Goal: Transaction & Acquisition: Purchase product/service

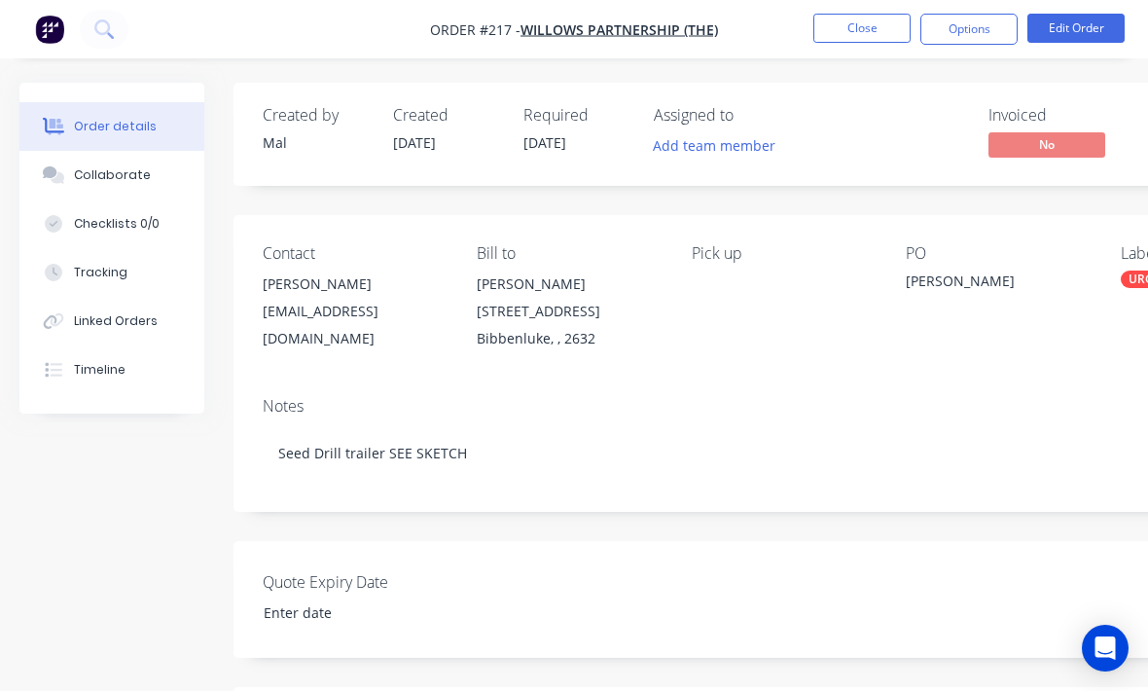
click at [858, 42] on button "Close" at bounding box center [861, 28] width 97 height 29
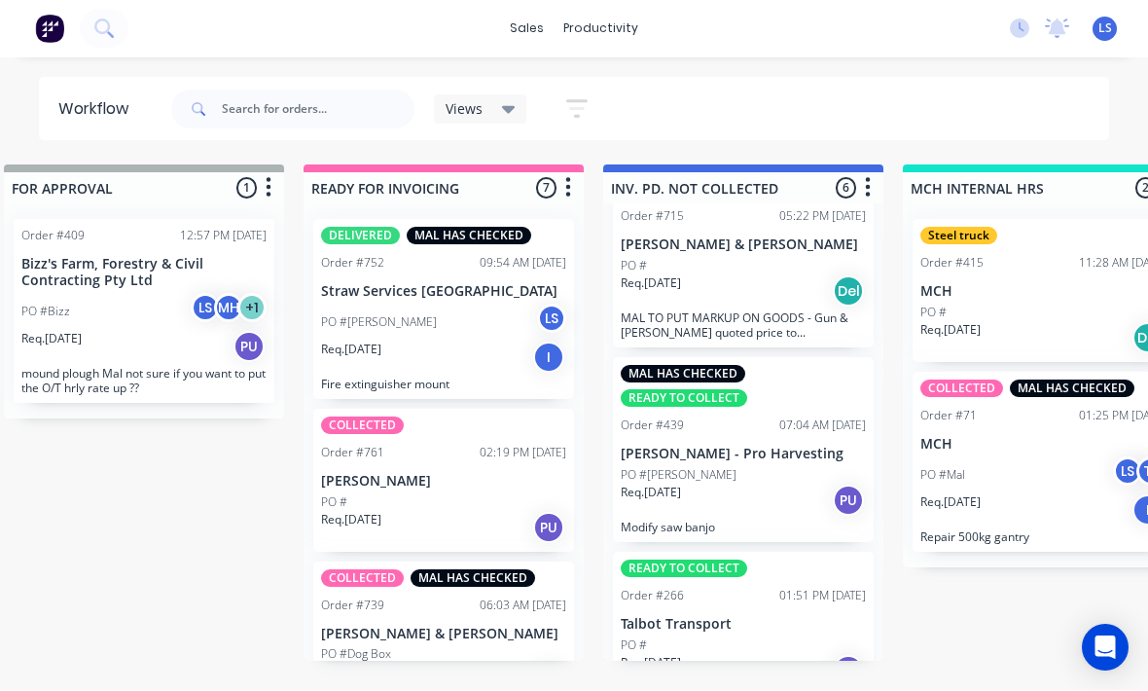
scroll to position [624, 0]
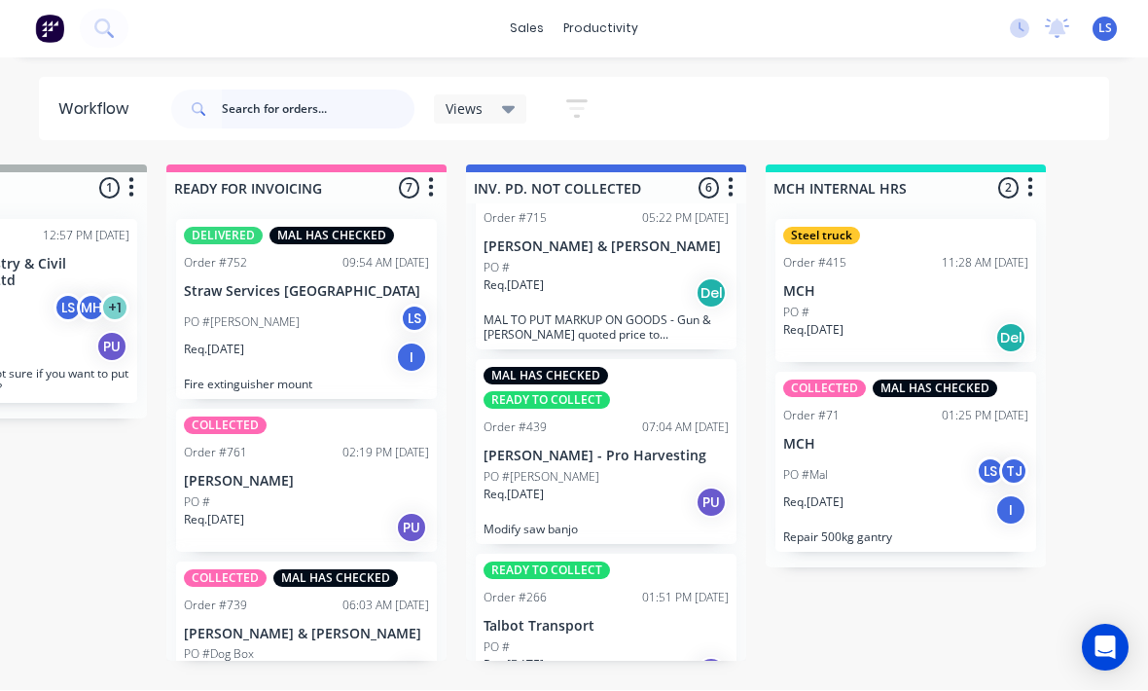
click at [297, 92] on input "text" at bounding box center [318, 109] width 193 height 39
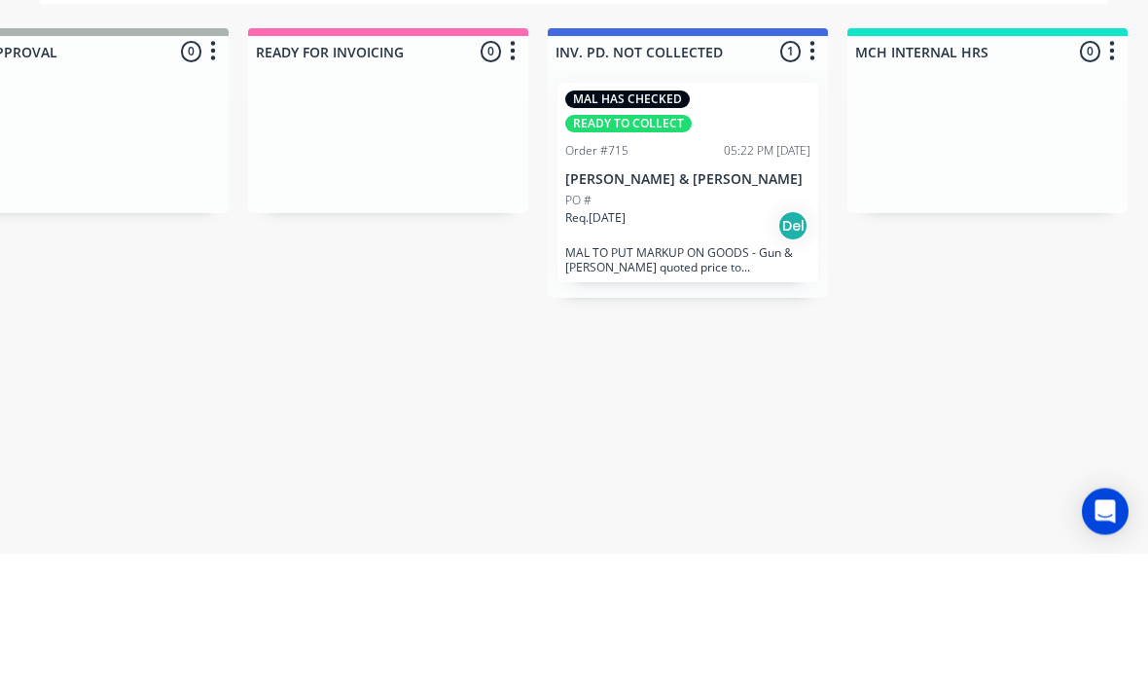
scroll to position [25, 1592]
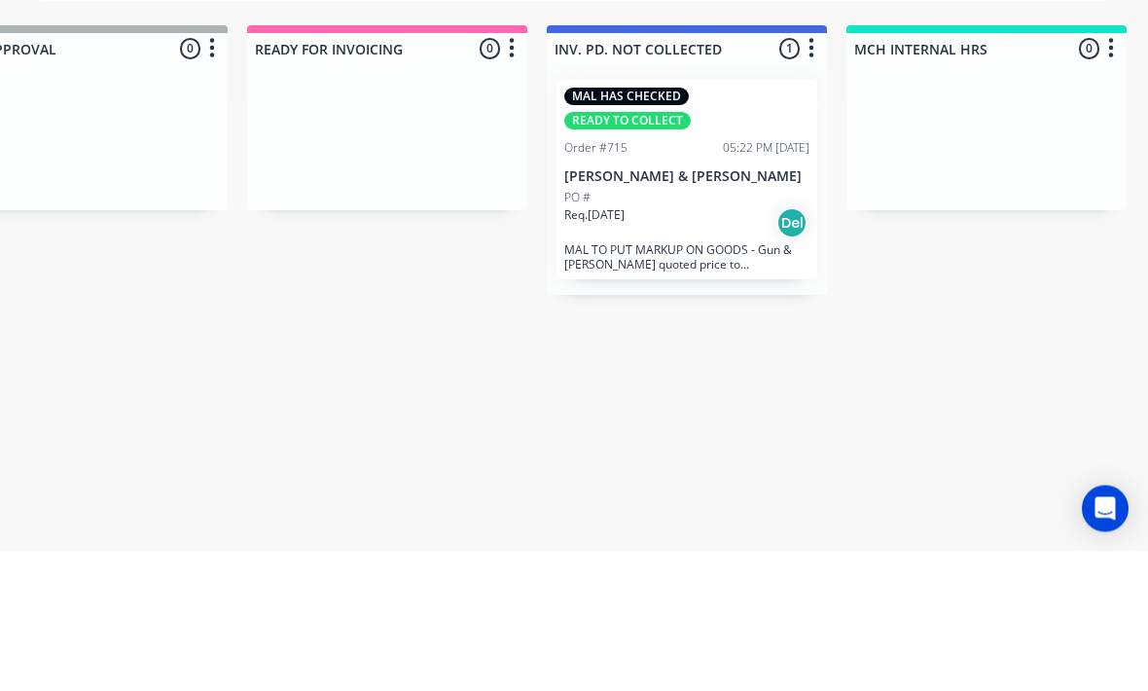
type input "Girv"
click at [703, 329] on div "PO #" at bounding box center [686, 338] width 245 height 18
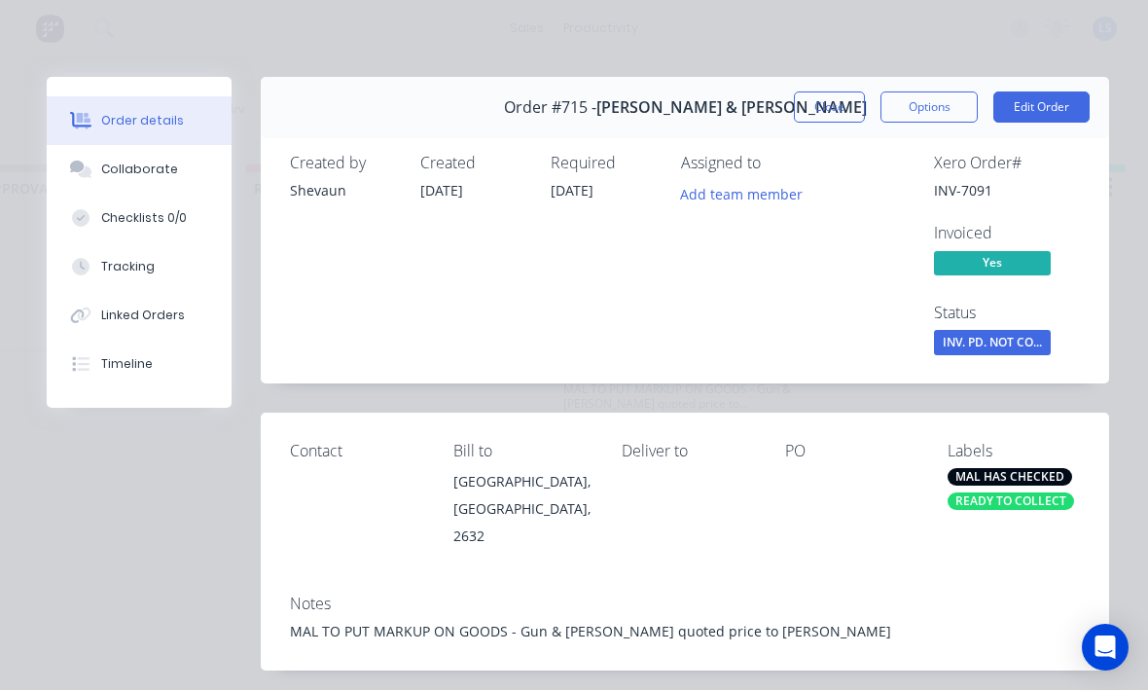
scroll to position [6, 0]
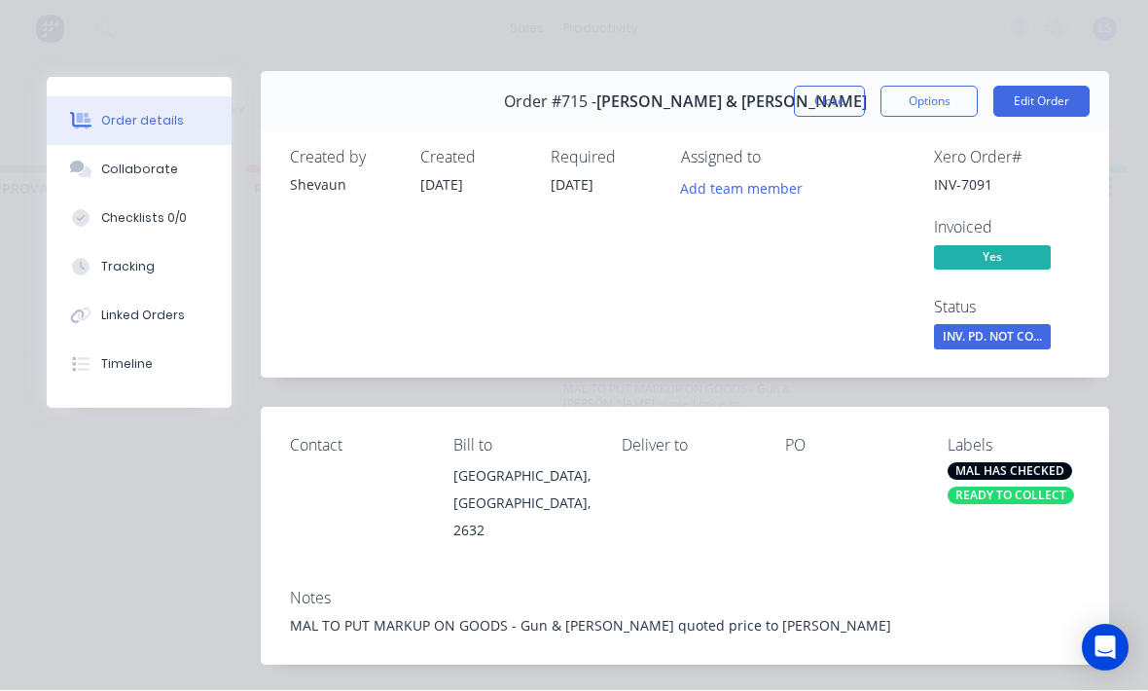
click at [1041, 493] on div "READY TO COLLECT" at bounding box center [1010, 496] width 126 height 18
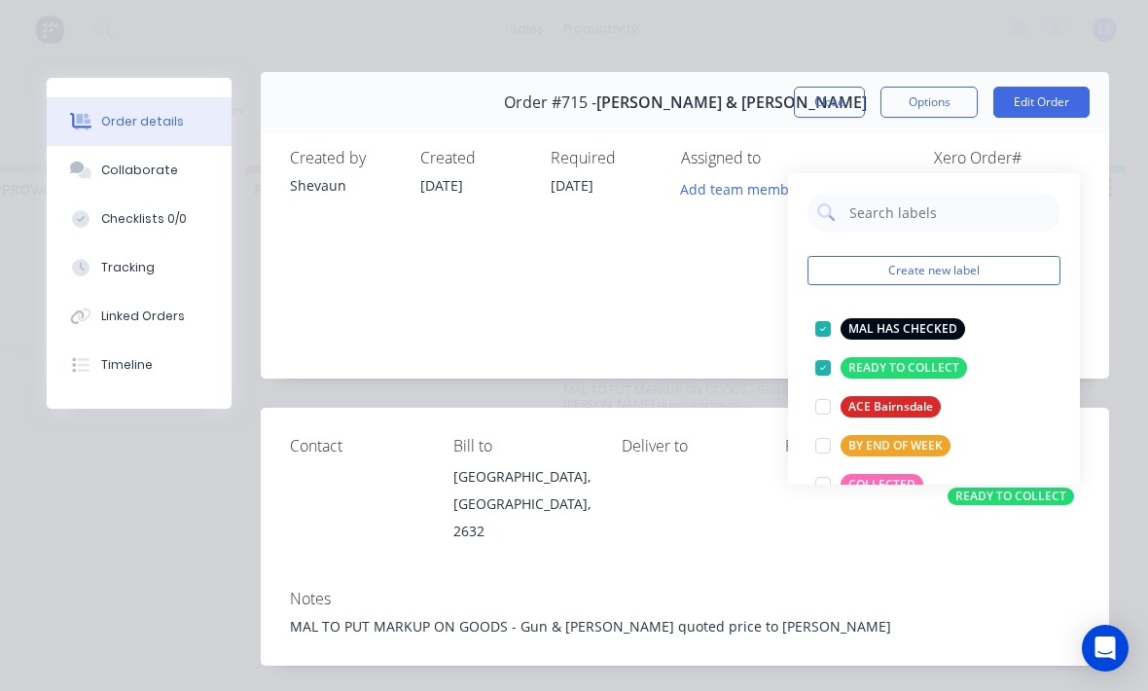
scroll to position [25, 1593]
click at [830, 347] on div at bounding box center [822, 366] width 39 height 39
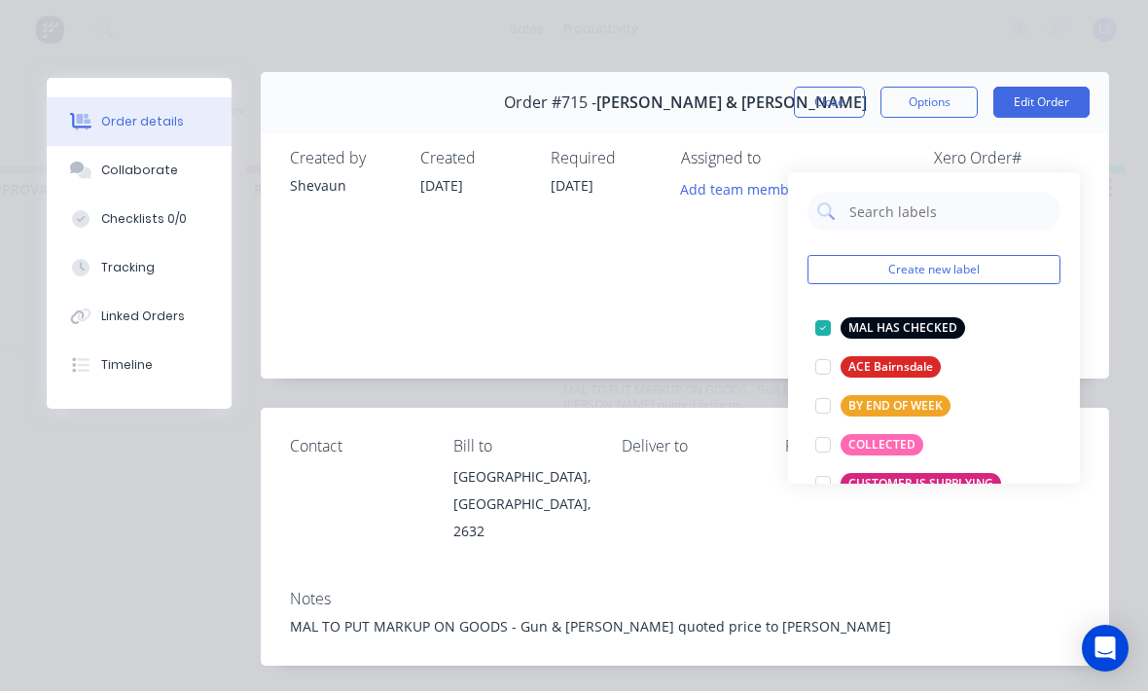
scroll to position [83, 0]
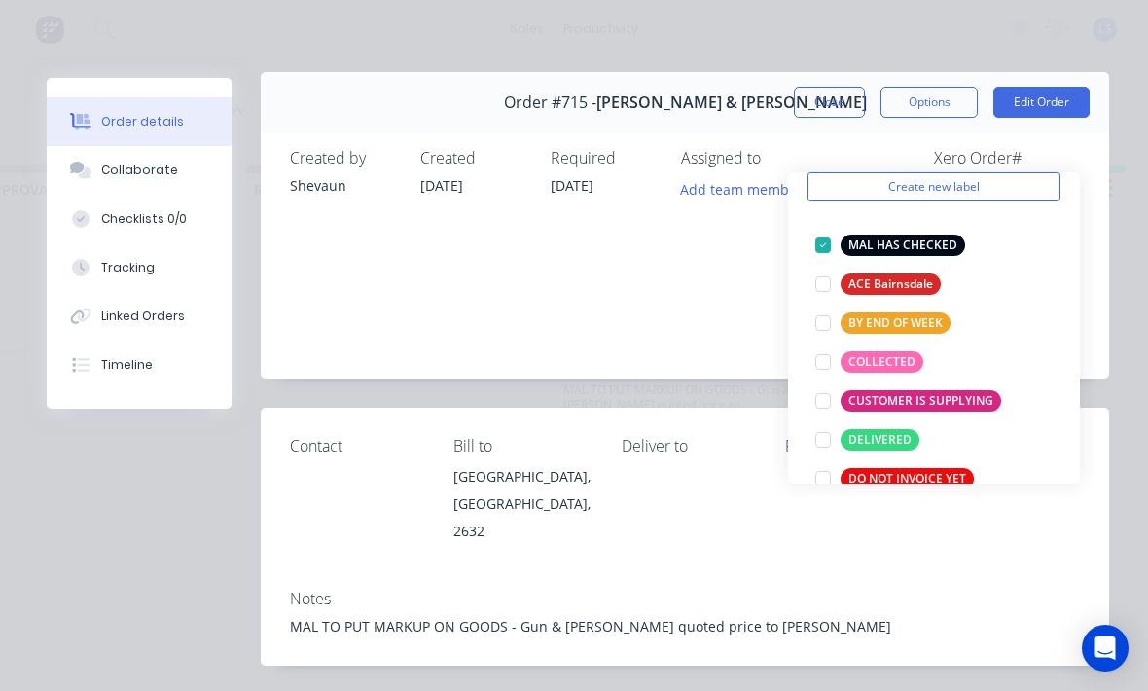
click at [821, 342] on div at bounding box center [822, 361] width 39 height 39
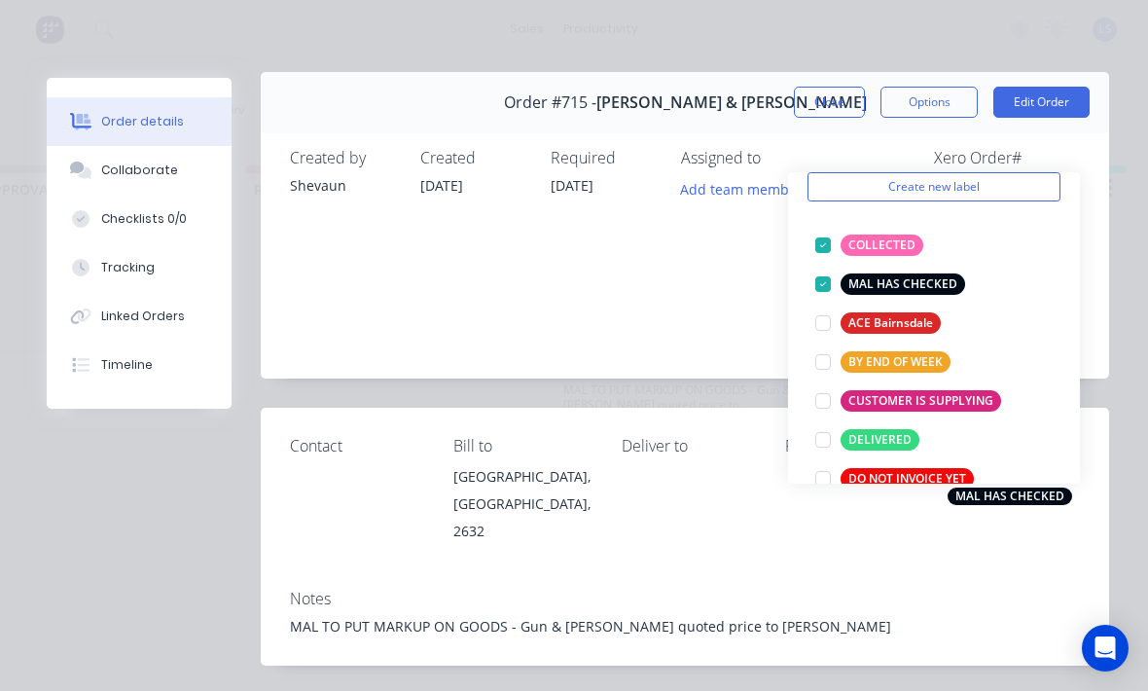
click at [1101, 366] on div "Created by Shevaun Created [DATE] Required [DATE] Assigned to Add team member X…" at bounding box center [685, 251] width 848 height 252
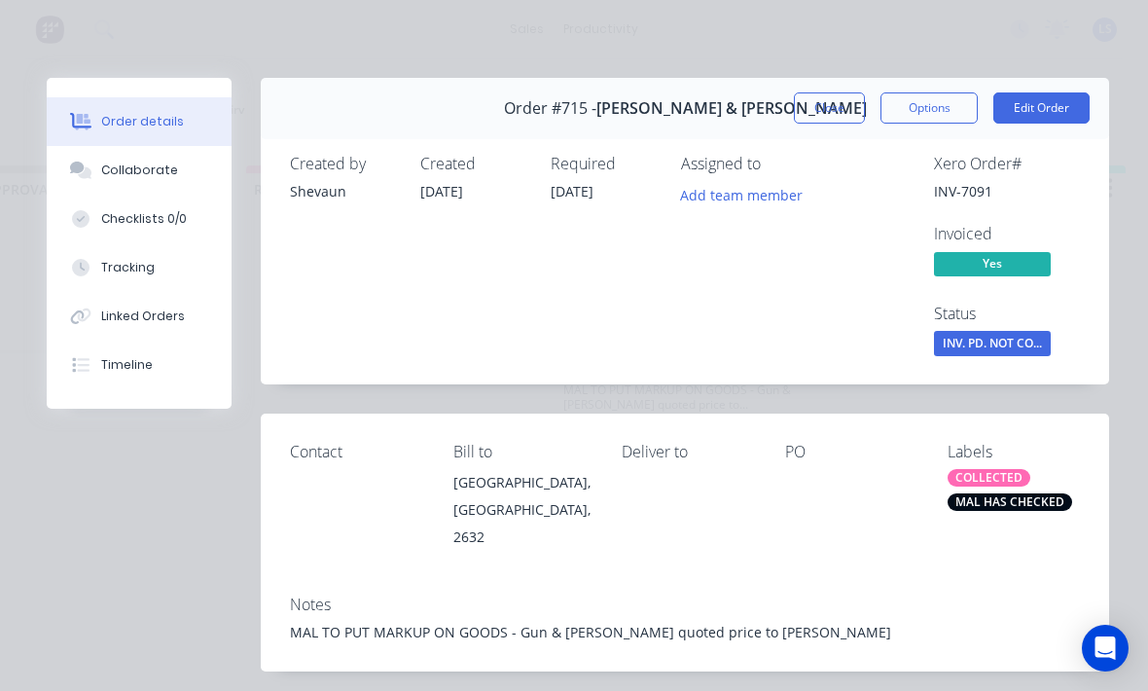
scroll to position [0, 0]
click at [331, 459] on div "Contact" at bounding box center [356, 452] width 132 height 18
click at [332, 476] on div "Contact" at bounding box center [356, 497] width 132 height 108
click at [1049, 121] on button "Edit Order" at bounding box center [1041, 107] width 96 height 31
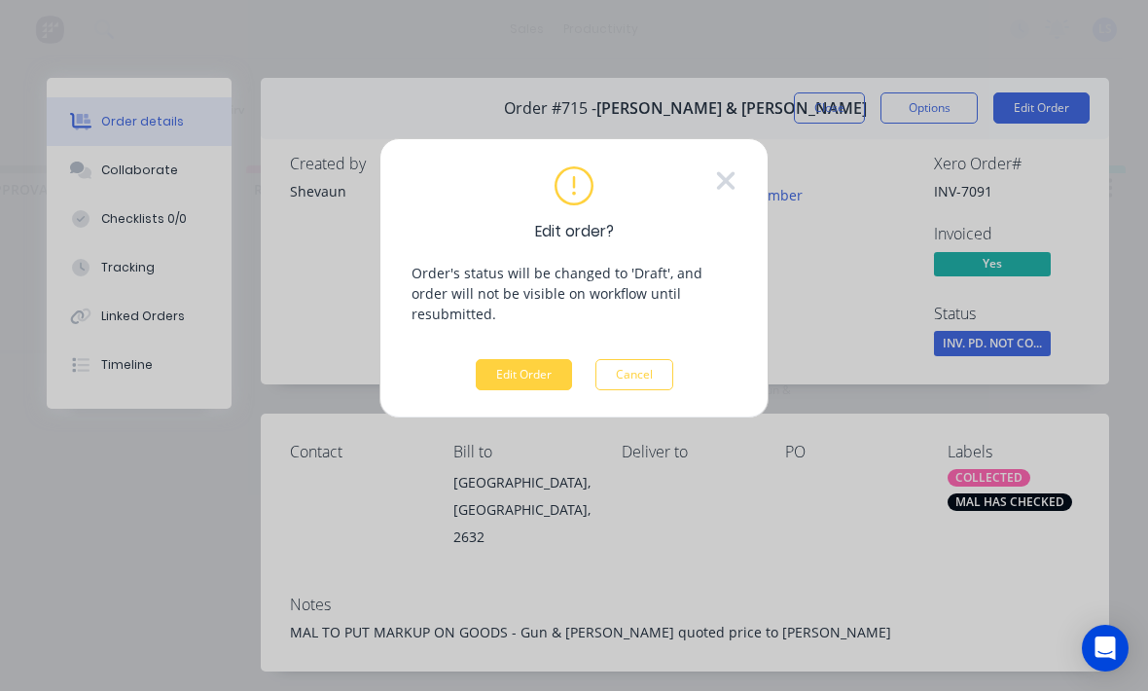
click at [506, 359] on button "Edit Order" at bounding box center [524, 374] width 96 height 31
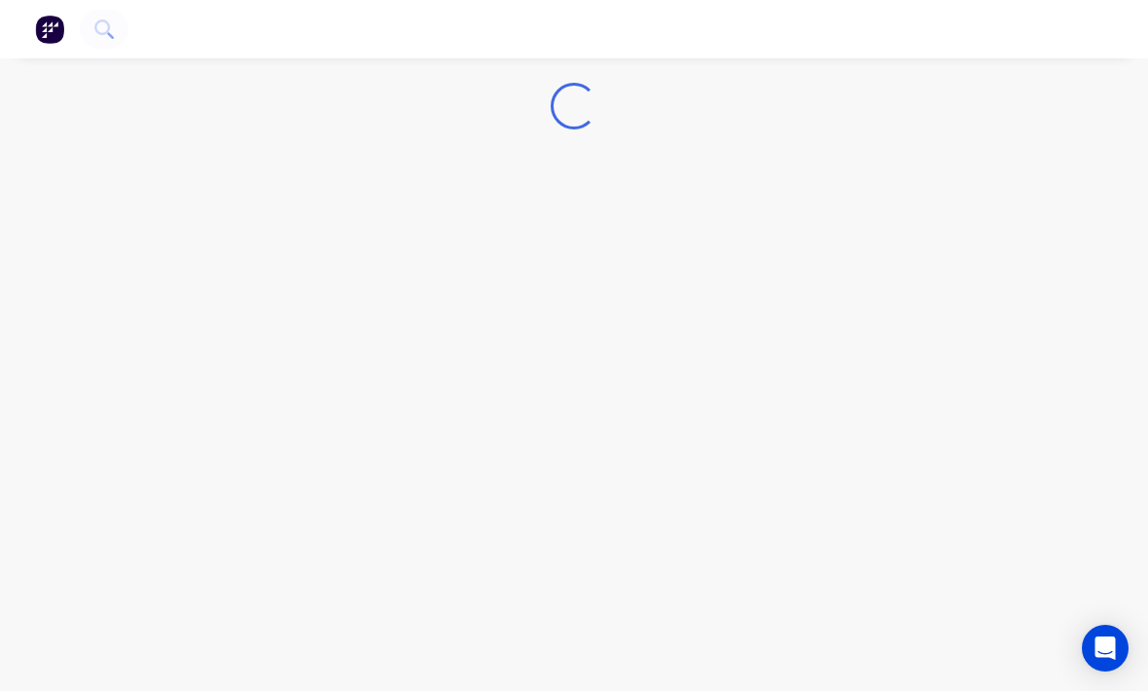
scroll to position [25, 0]
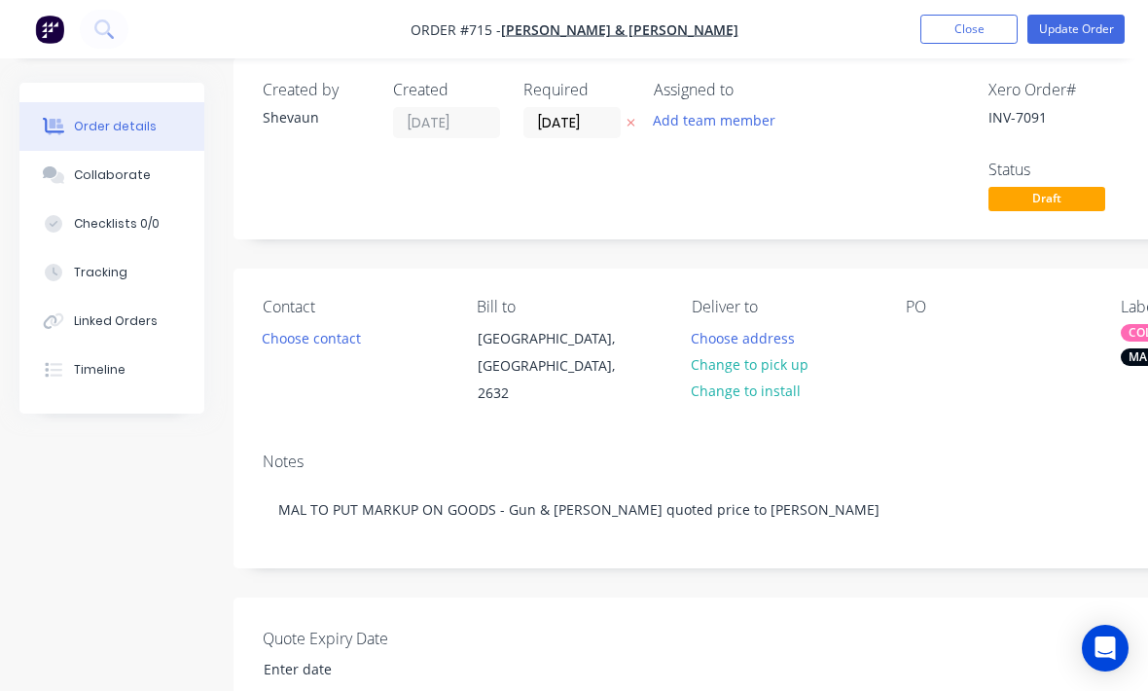
click at [290, 367] on div "Contact Choose contact" at bounding box center [354, 353] width 183 height 110
click at [277, 347] on button "Choose contact" at bounding box center [312, 337] width 120 height 26
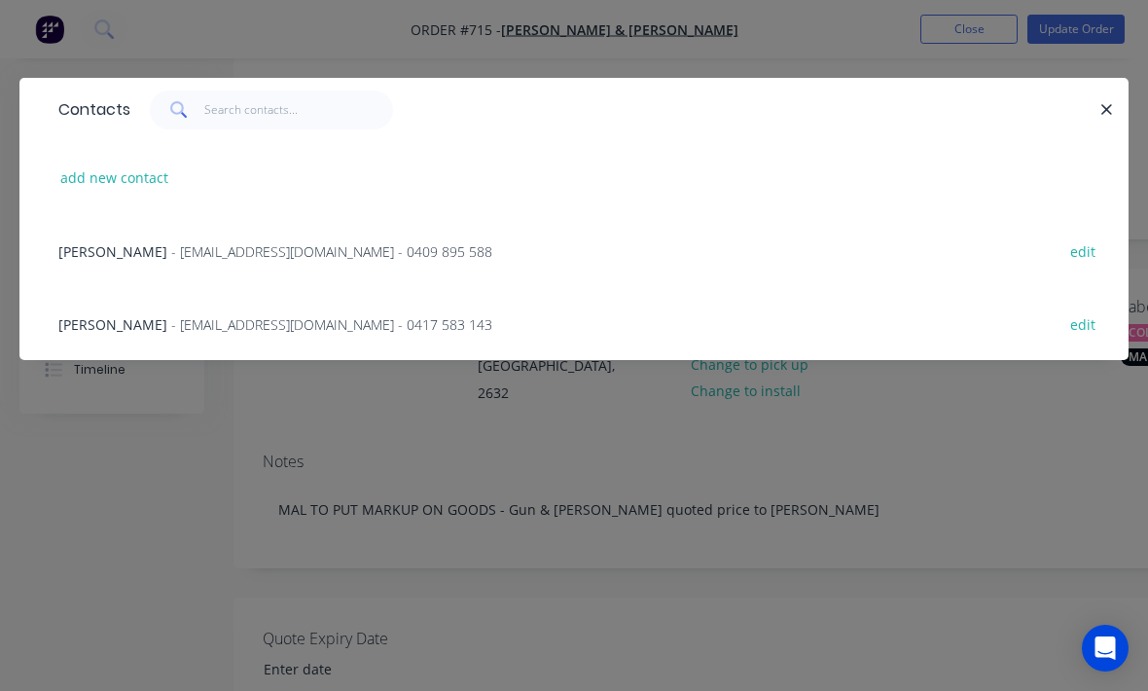
click at [1074, 94] on div at bounding box center [614, 109] width 969 height 39
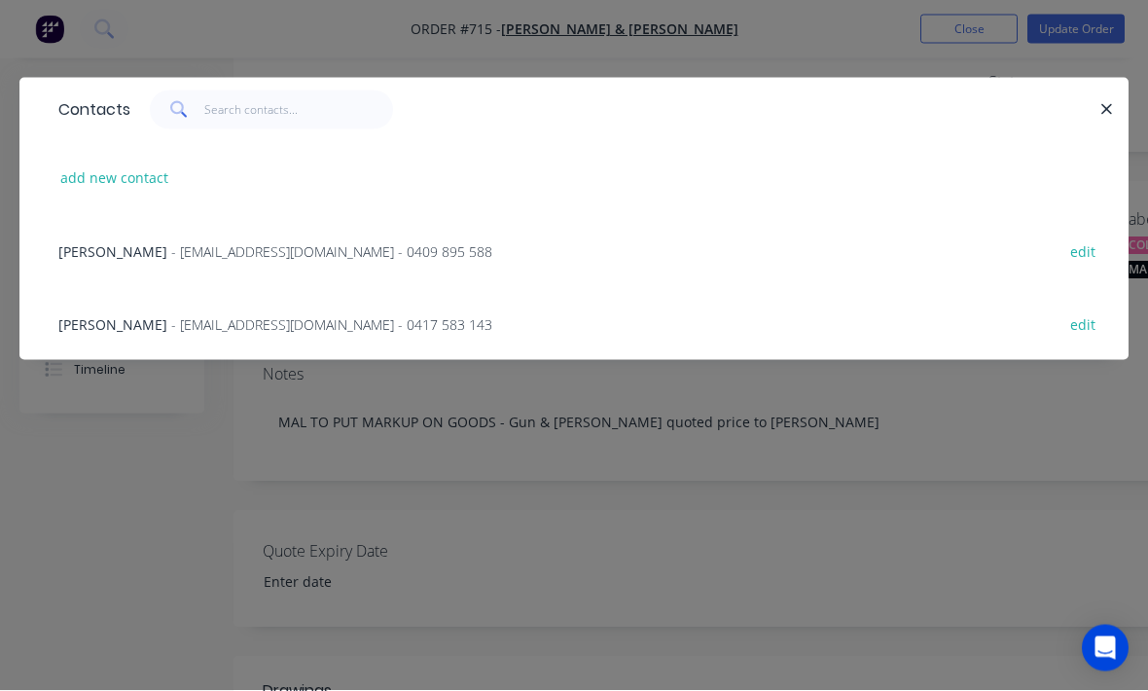
click at [1102, 98] on button "button" at bounding box center [1106, 109] width 24 height 24
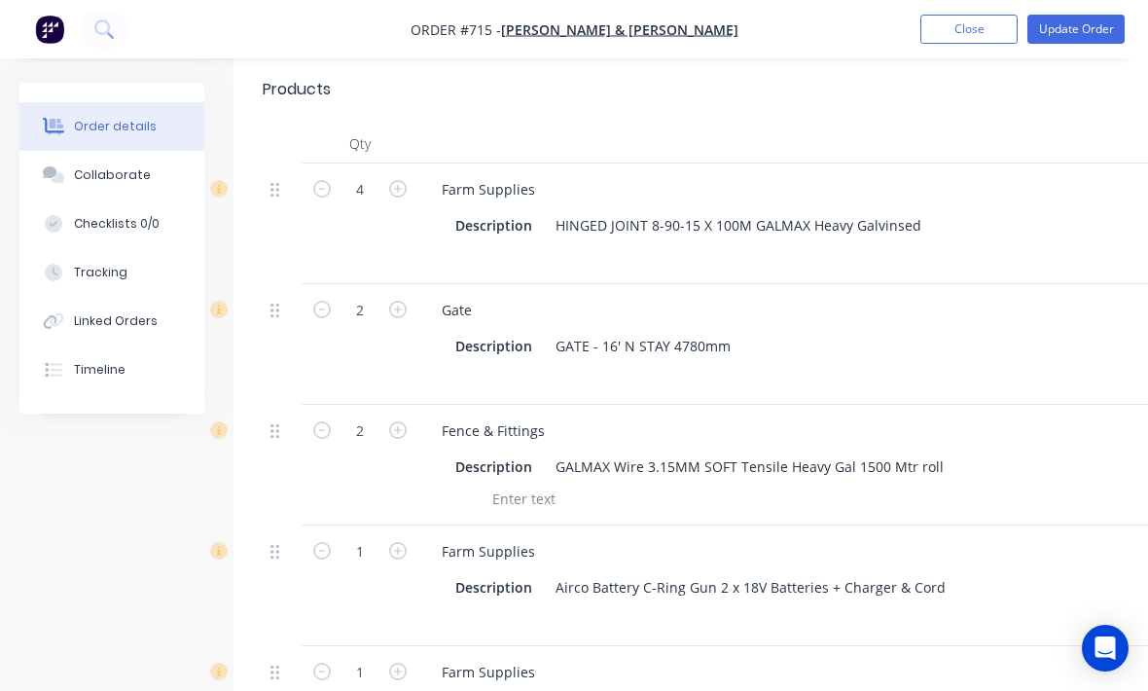
scroll to position [815, 0]
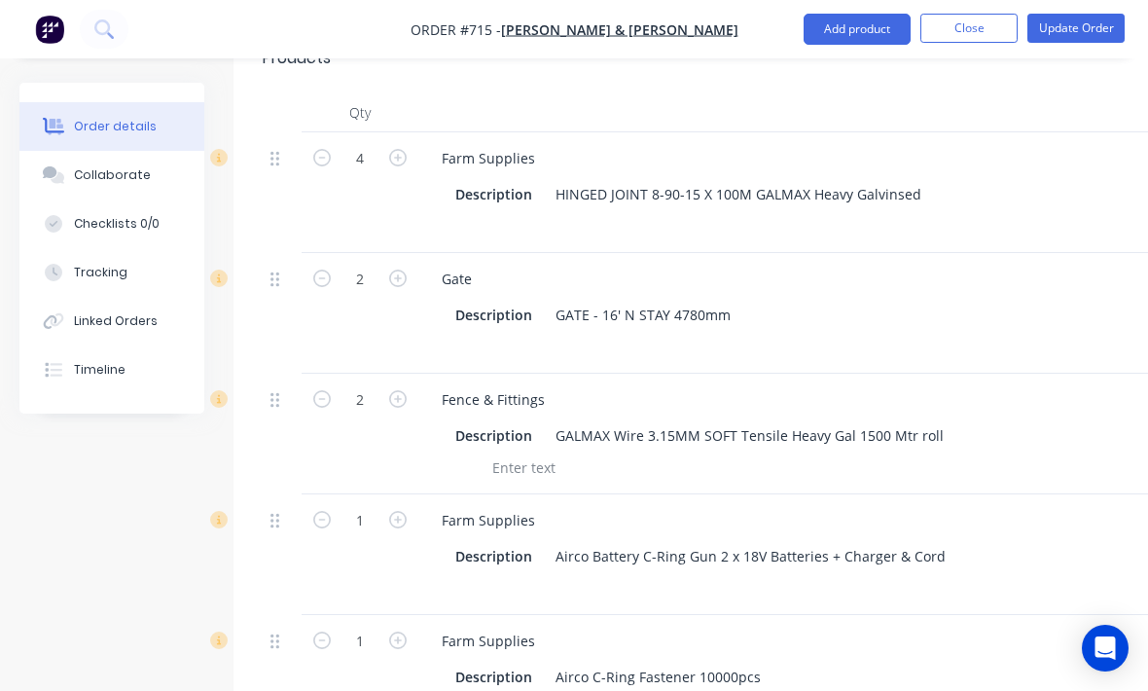
click at [95, 266] on div "Tracking" at bounding box center [100, 273] width 53 height 18
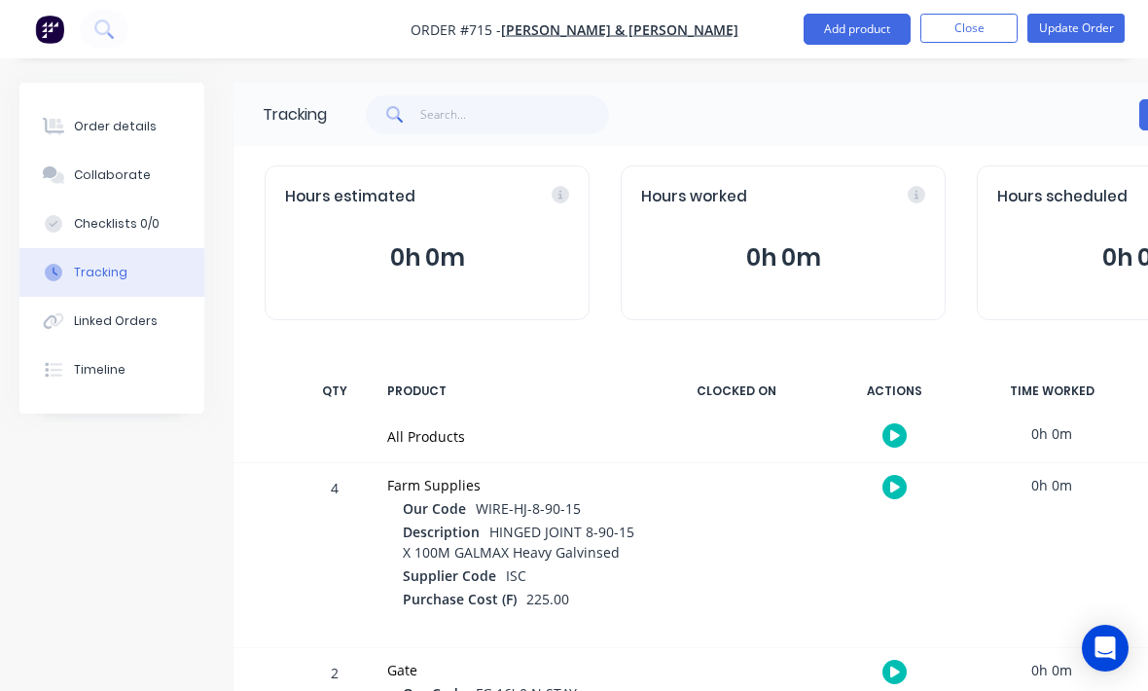
click at [85, 126] on div "Order details" at bounding box center [115, 127] width 83 height 18
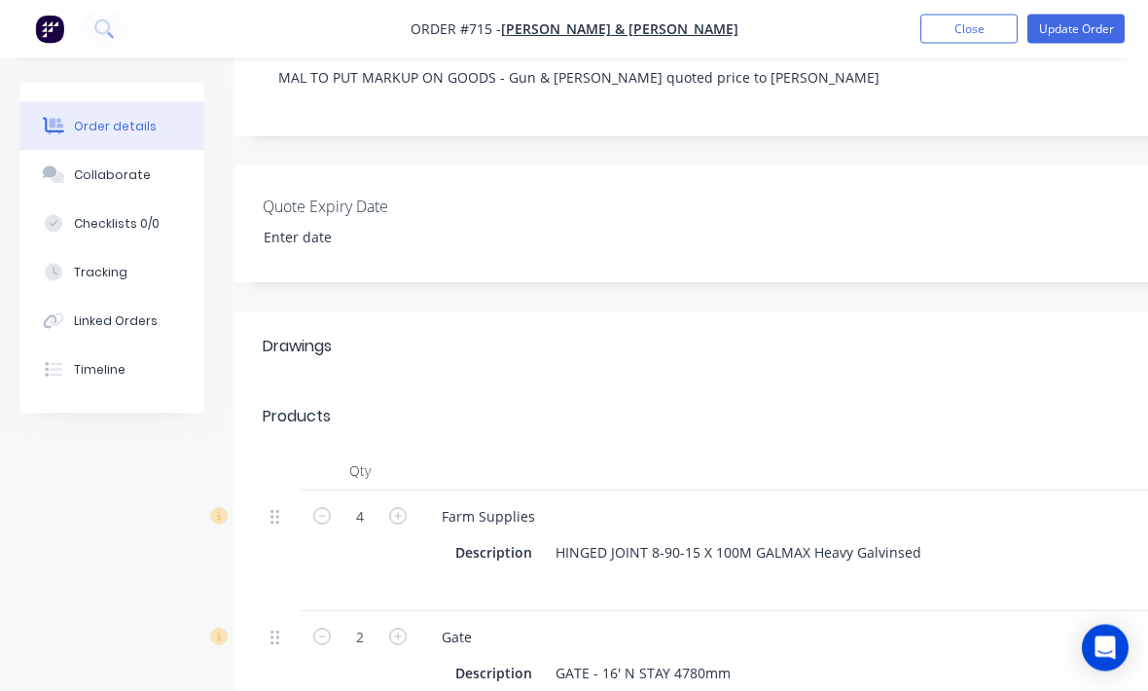
scroll to position [440, 0]
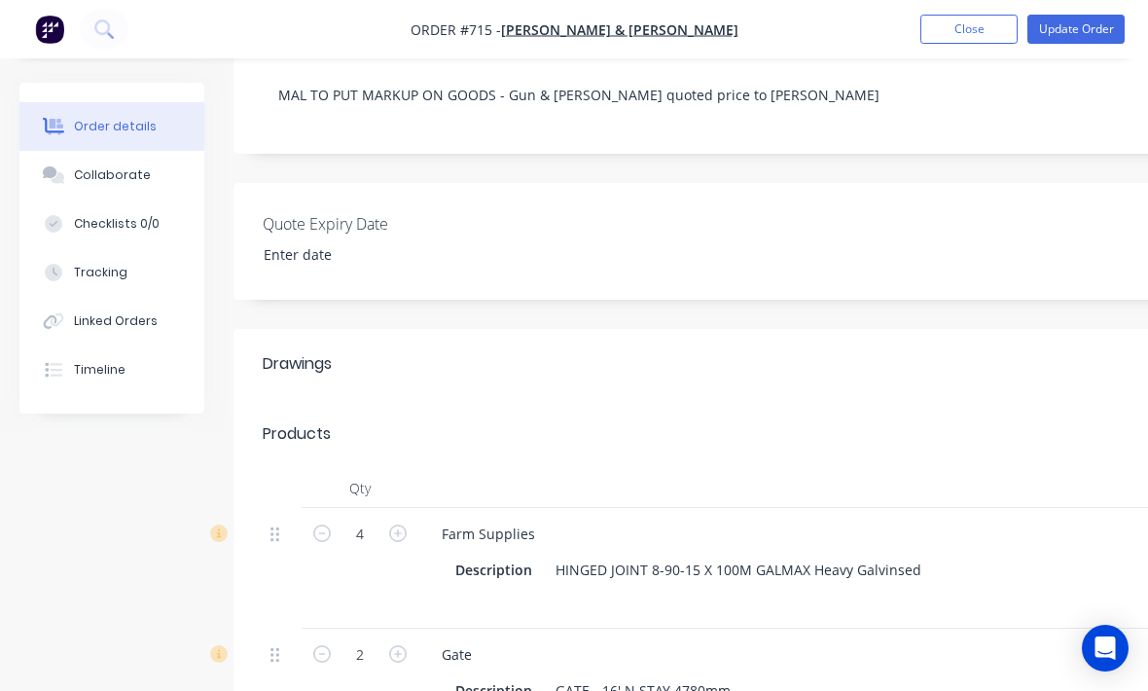
click at [975, 21] on button "Close" at bounding box center [968, 29] width 97 height 29
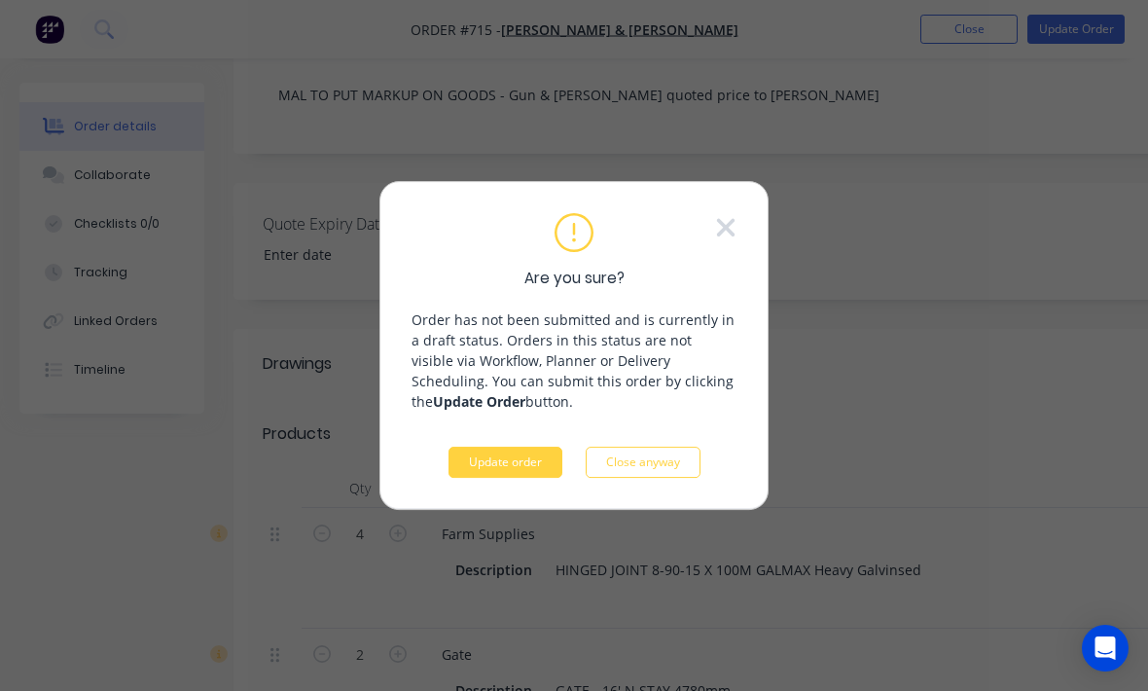
click at [512, 459] on button "Update order" at bounding box center [505, 461] width 114 height 31
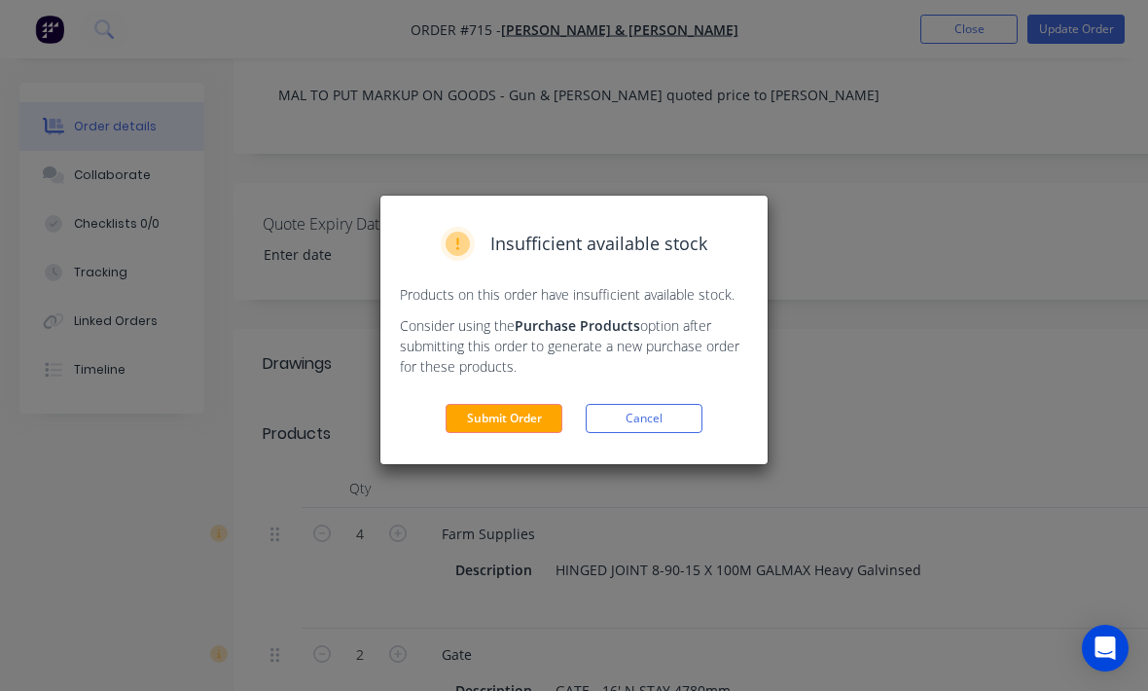
click at [513, 414] on button "Submit Order" at bounding box center [503, 418] width 117 height 29
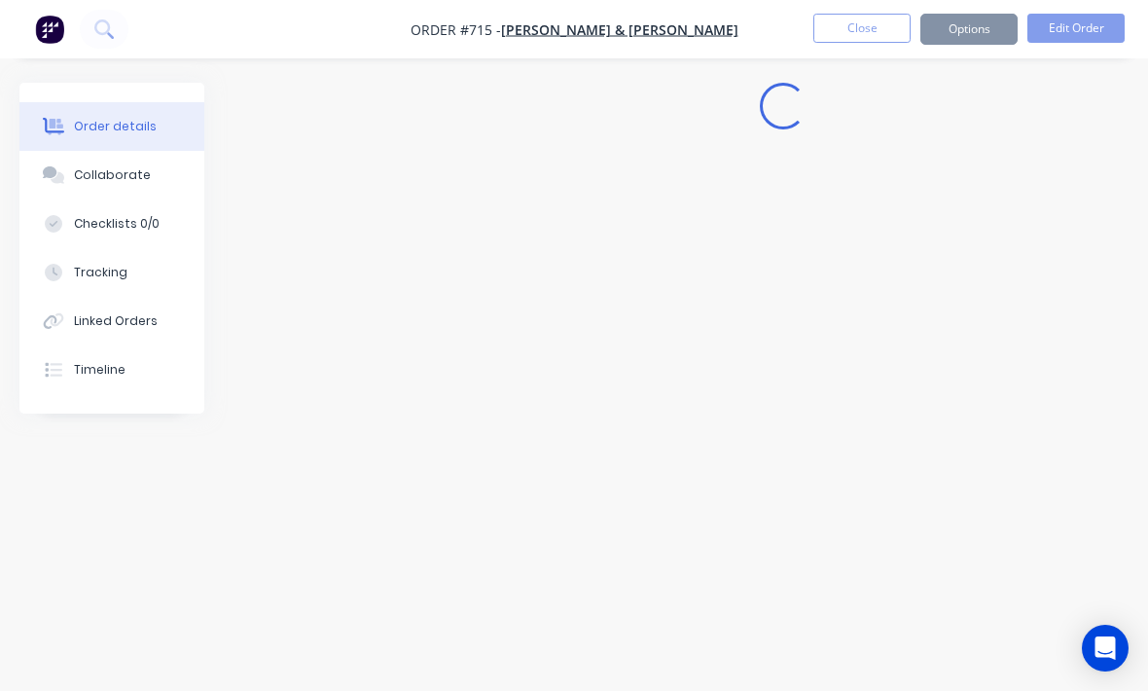
scroll to position [64, 0]
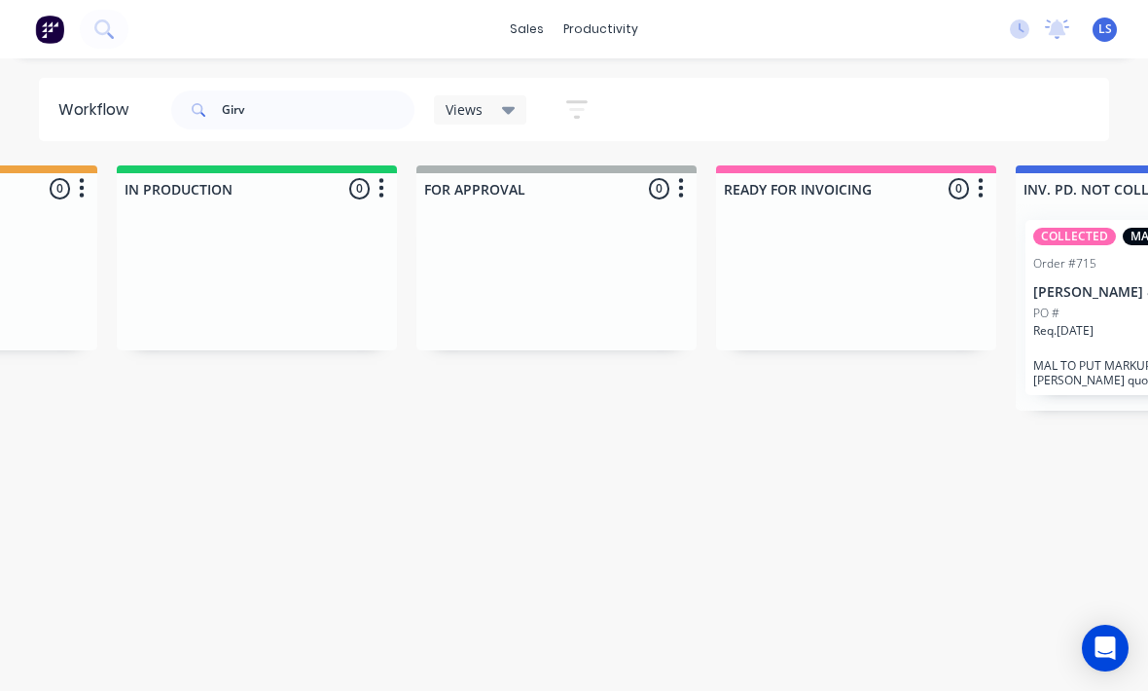
scroll to position [25, 1114]
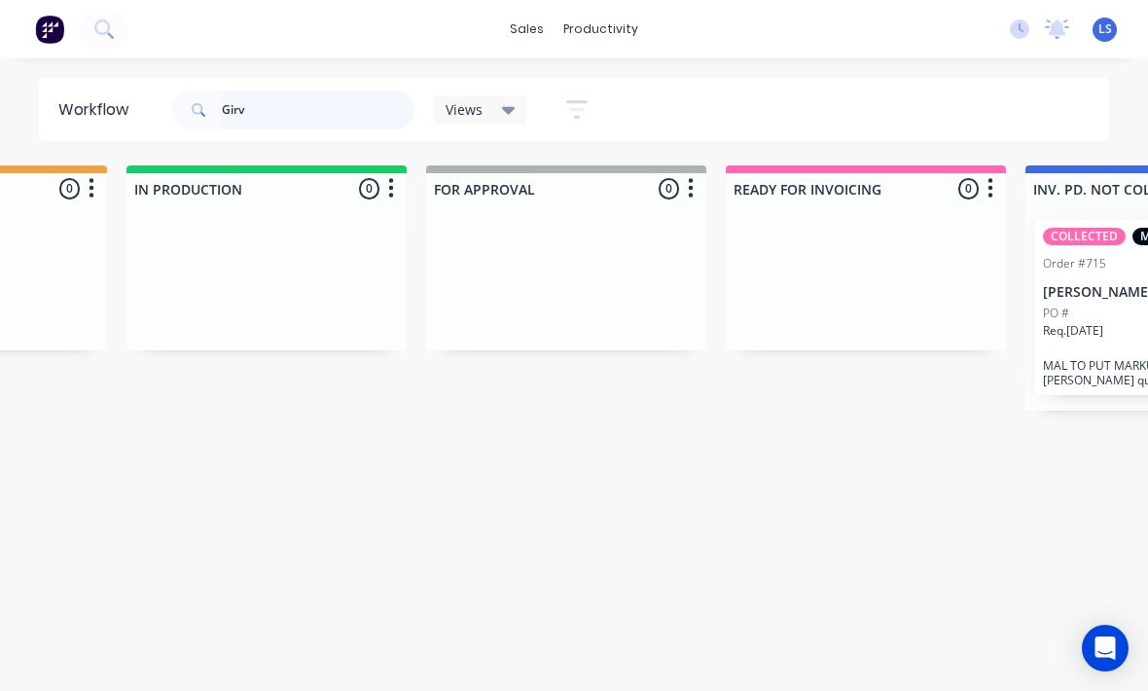
click at [279, 116] on input "Girv" at bounding box center [318, 109] width 193 height 39
type input "G"
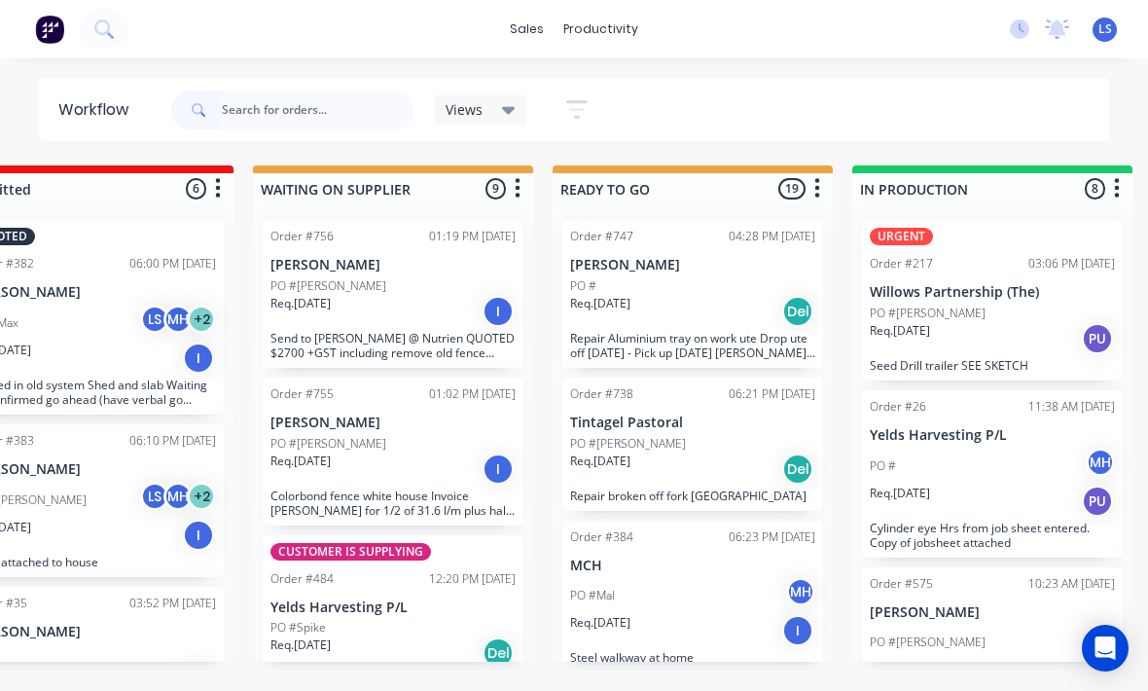
scroll to position [25, 386]
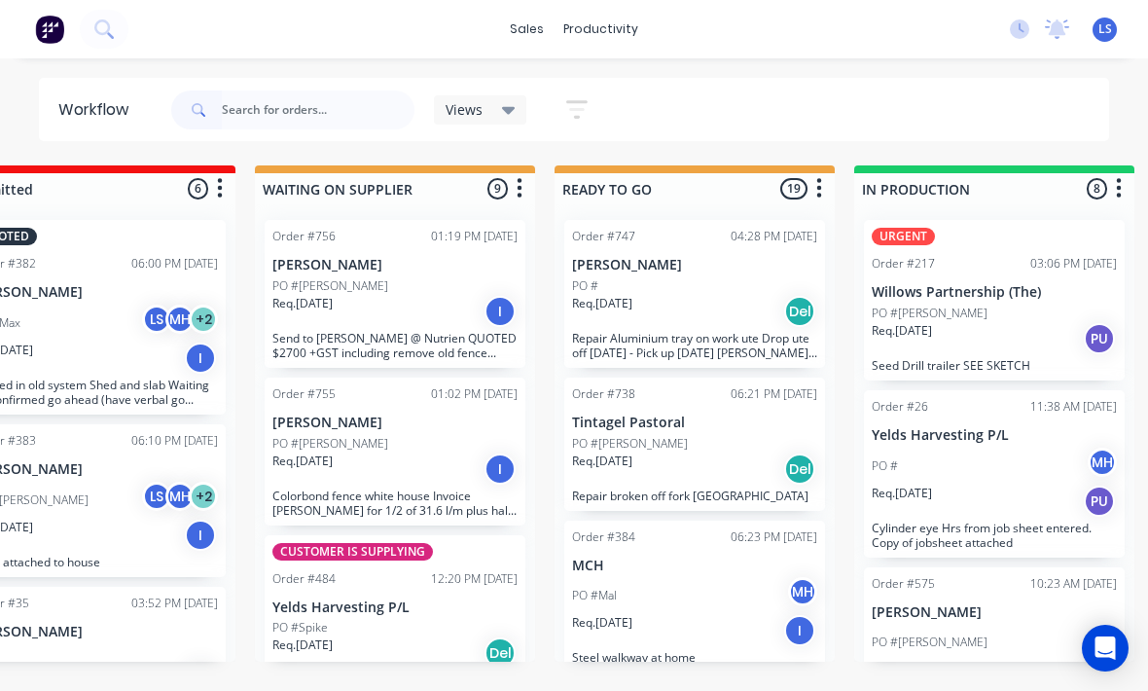
click at [121, 16] on button at bounding box center [104, 29] width 49 height 39
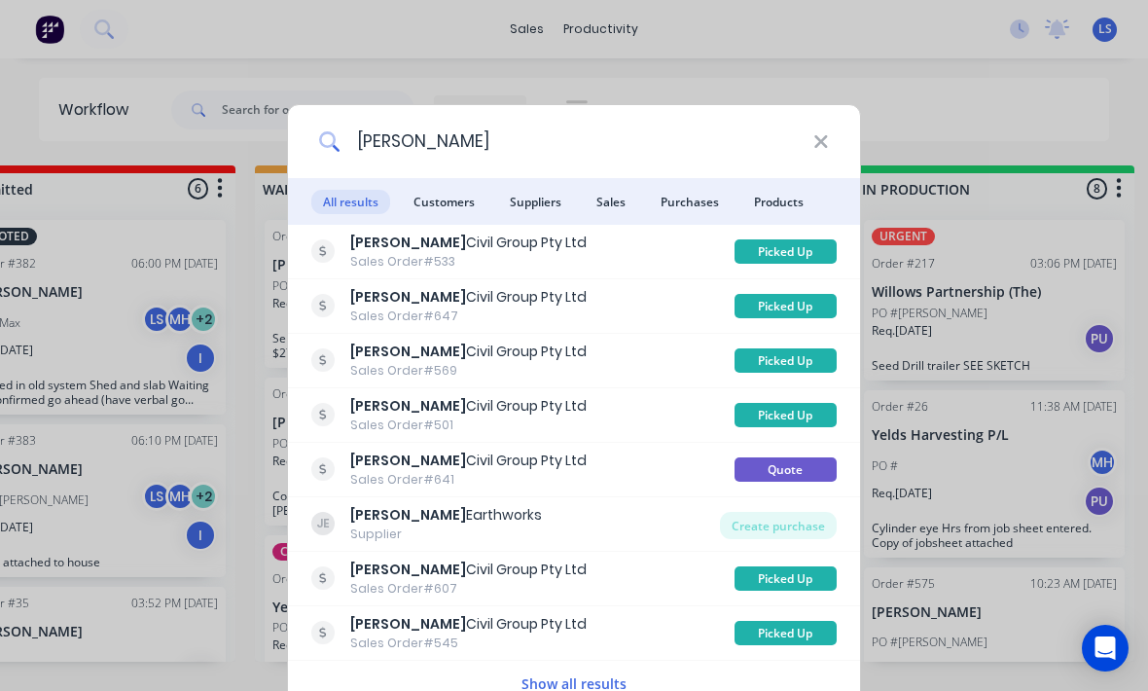
type input "[PERSON_NAME]"
click at [452, 191] on span "Customers" at bounding box center [444, 202] width 85 height 24
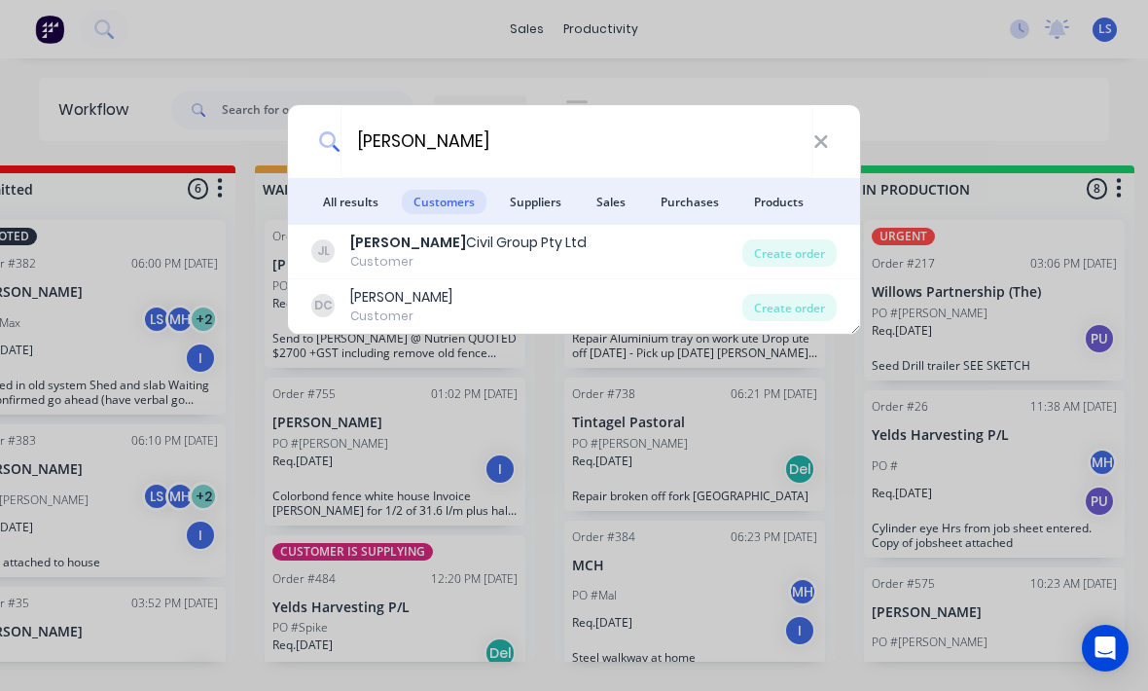
click at [783, 247] on div "Create order" at bounding box center [789, 252] width 94 height 27
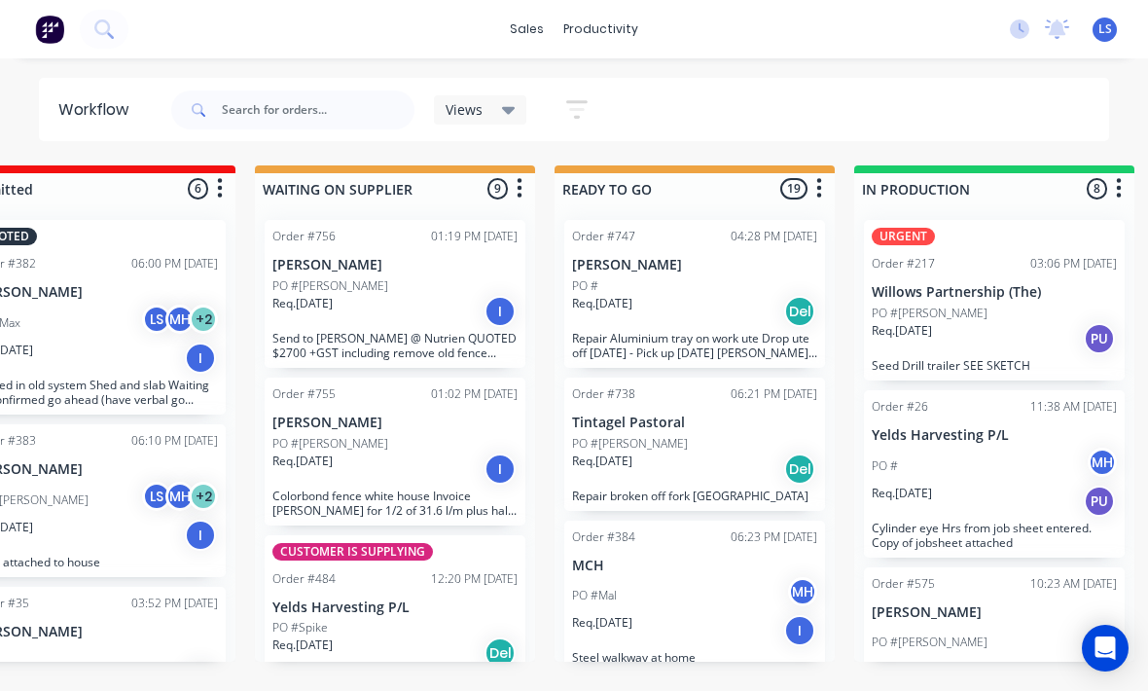
scroll to position [25, 0]
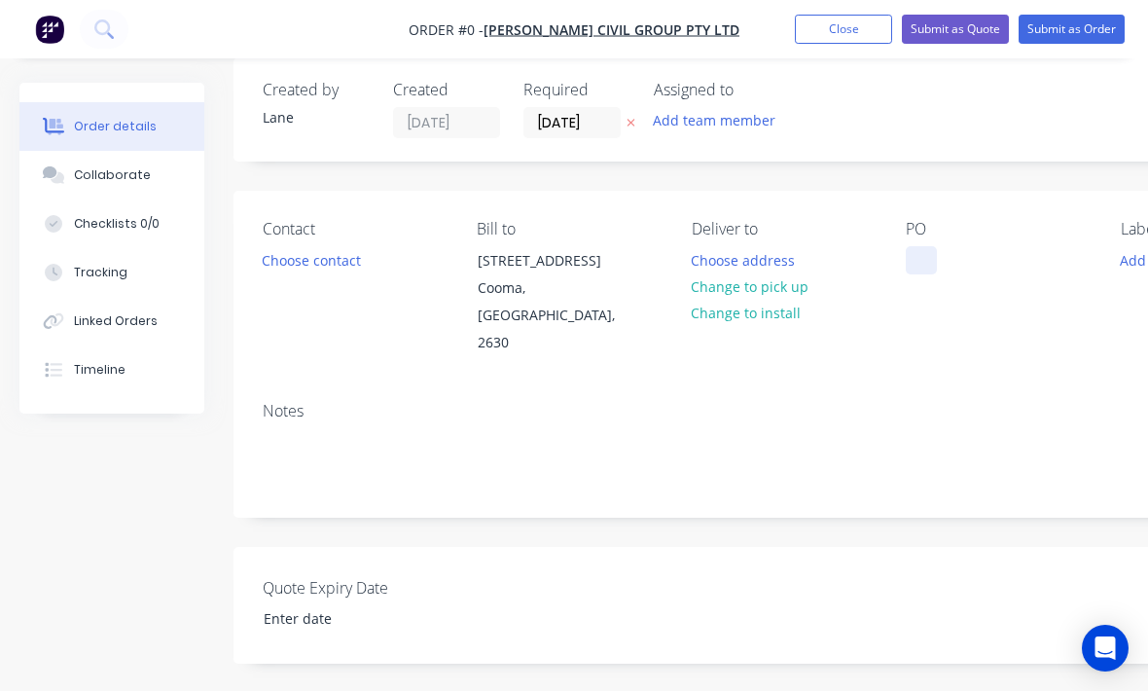
click at [937, 266] on div at bounding box center [920, 260] width 31 height 28
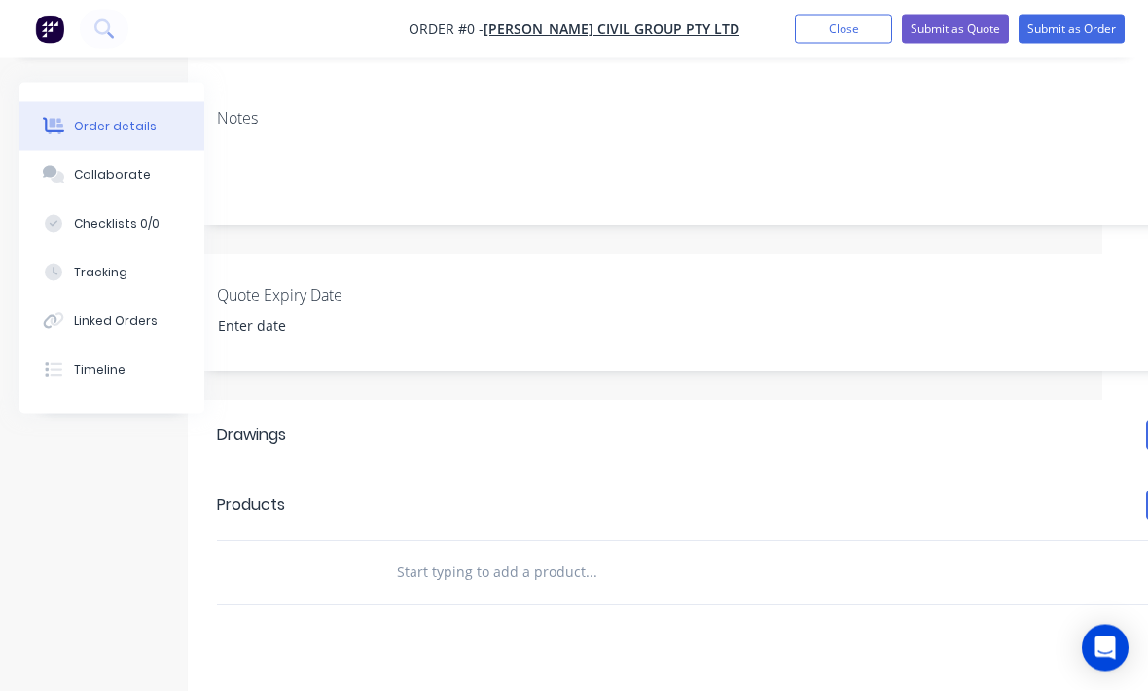
scroll to position [318, 46]
click at [519, 516] on div "Order details Collaborate Checklists 0/0 Tracking Linked Orders Timeline Order …" at bounding box center [630, 358] width 1352 height 1187
click at [592, 552] on input "text" at bounding box center [590, 571] width 389 height 39
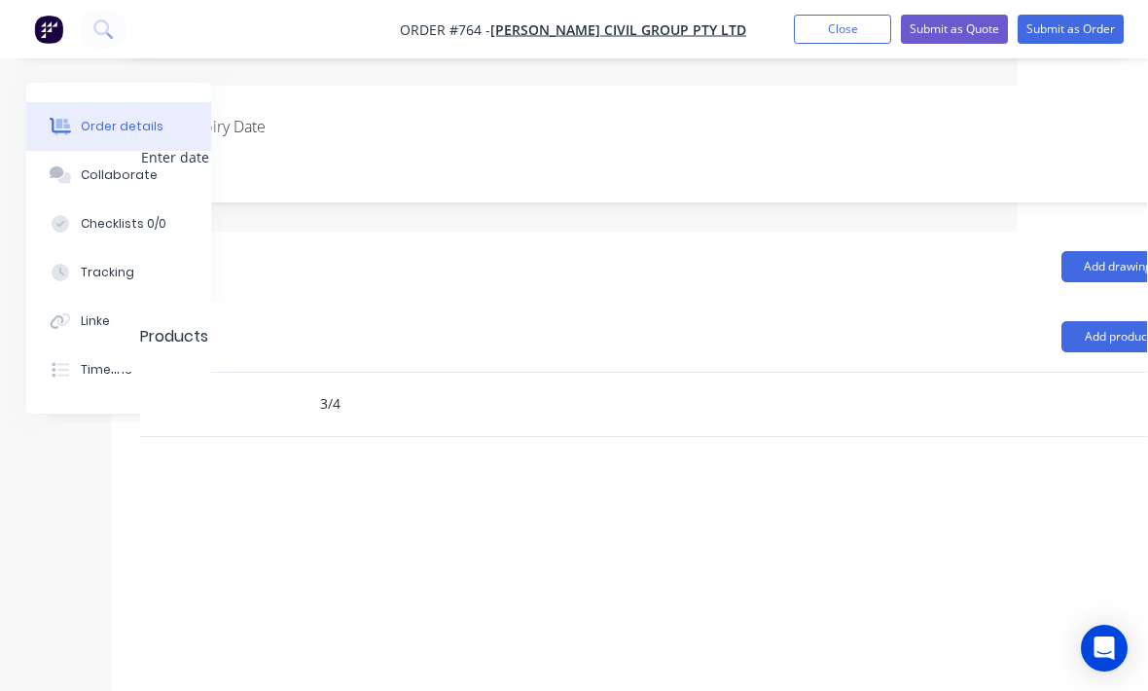
type input "3/4"
click at [1113, 321] on button "Add product" at bounding box center [1118, 336] width 112 height 31
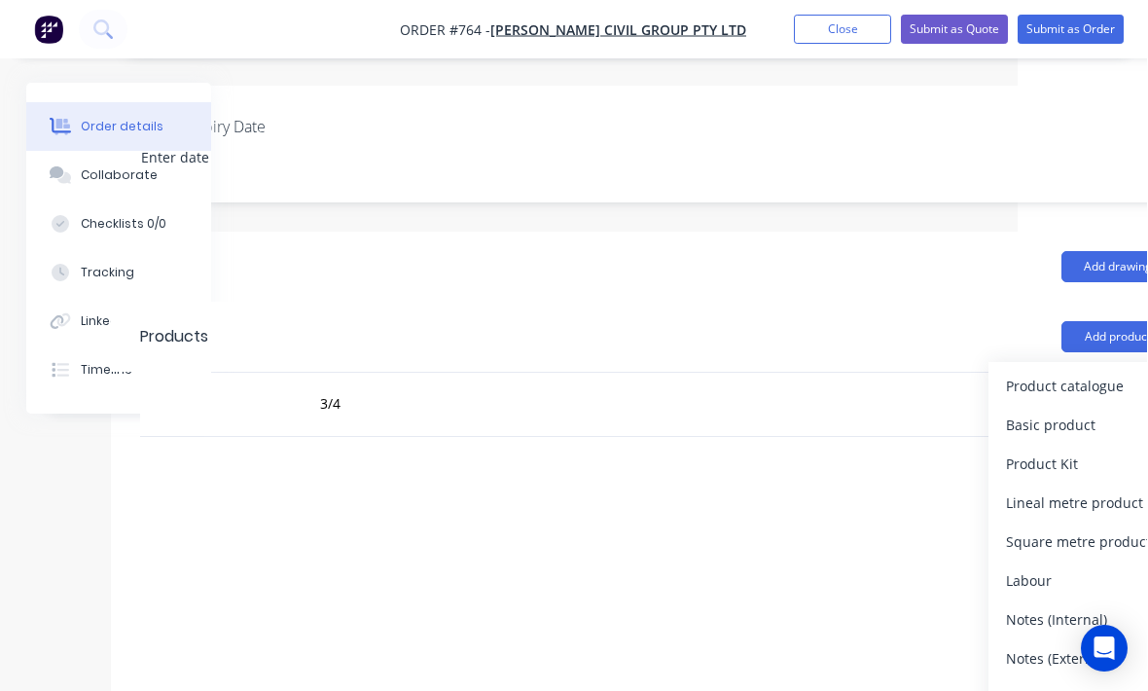
scroll to position [486, 130]
click at [1080, 372] on div "Product catalogue" at bounding box center [1081, 386] width 150 height 28
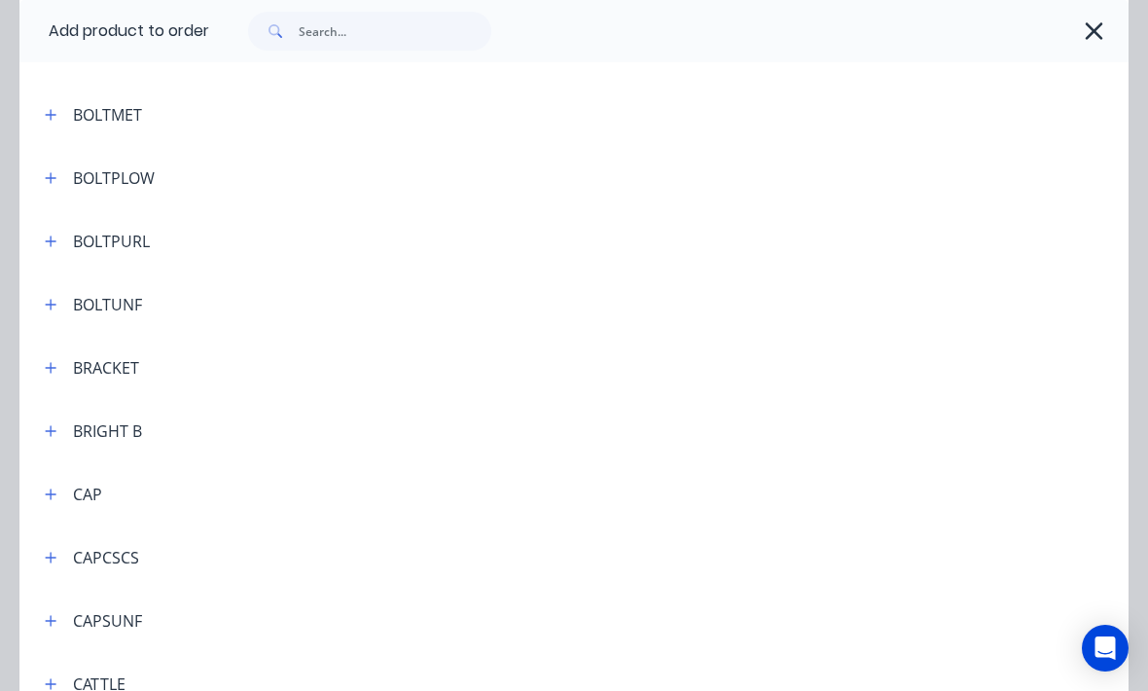
scroll to position [813, 0]
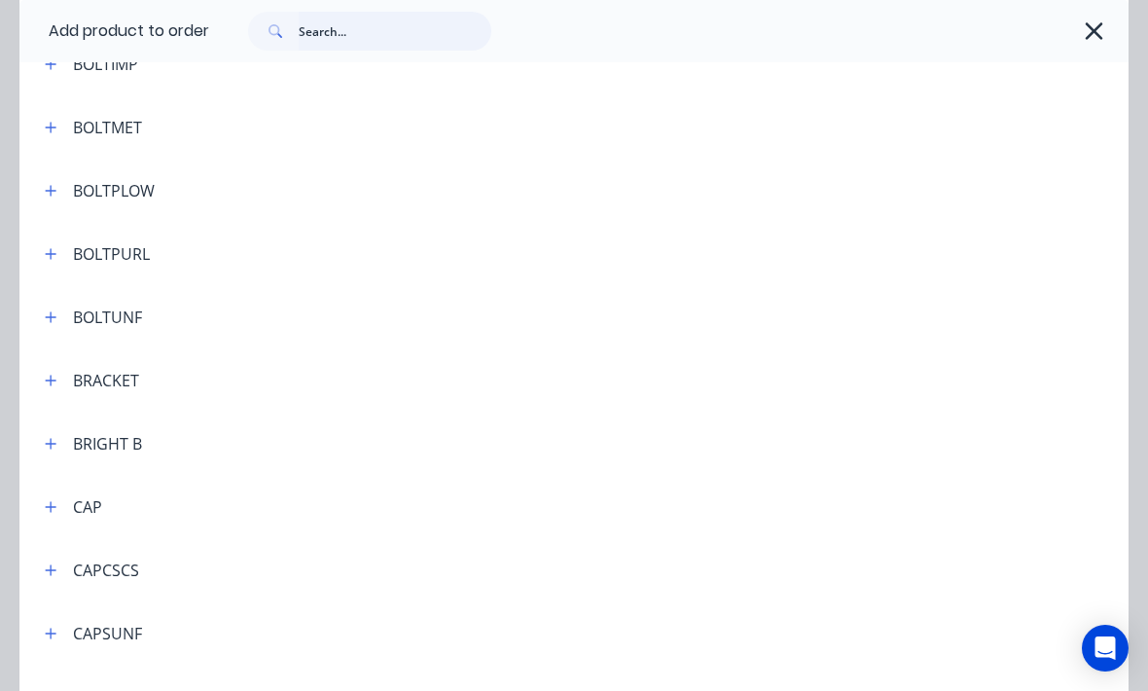
click at [337, 18] on input "text" at bounding box center [395, 31] width 193 height 39
type input "Lock"
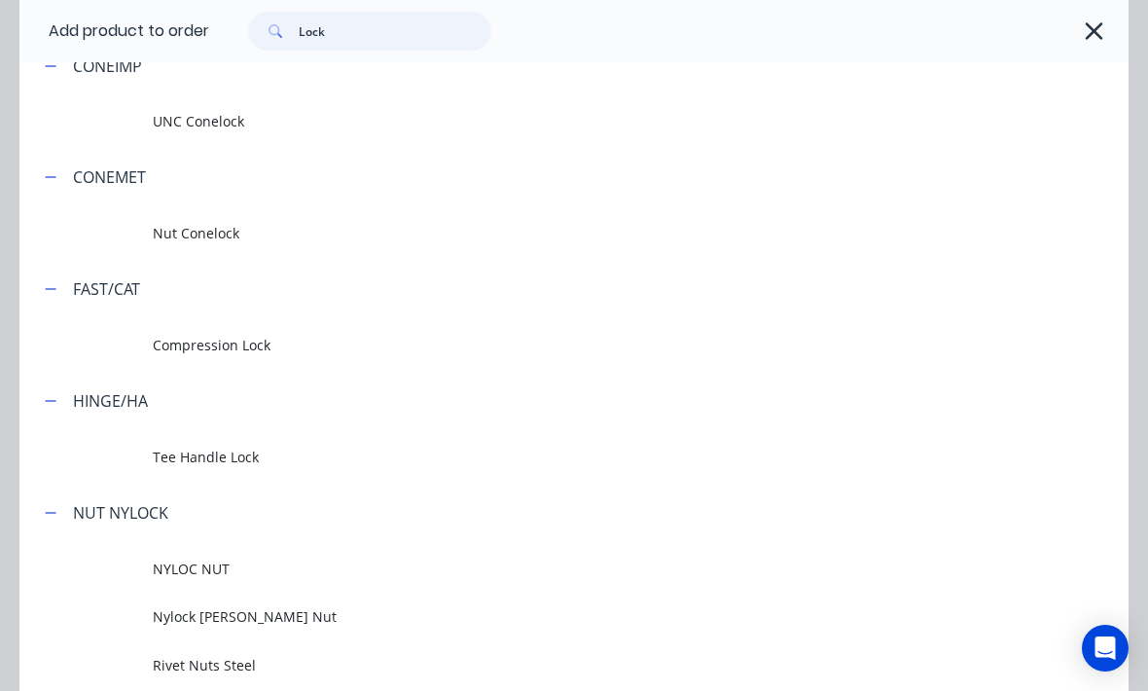
scroll to position [180, 0]
click at [277, 117] on span "UNC Conelock" at bounding box center [543, 120] width 781 height 20
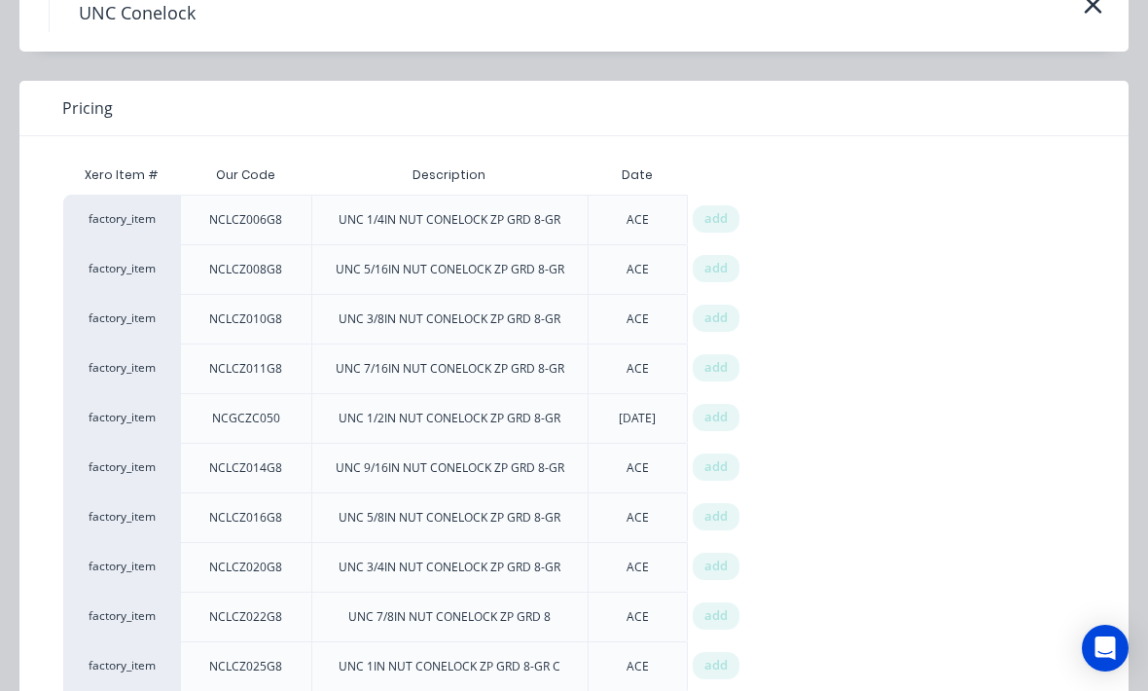
scroll to position [101, 0]
click at [722, 565] on span "add" at bounding box center [715, 566] width 23 height 19
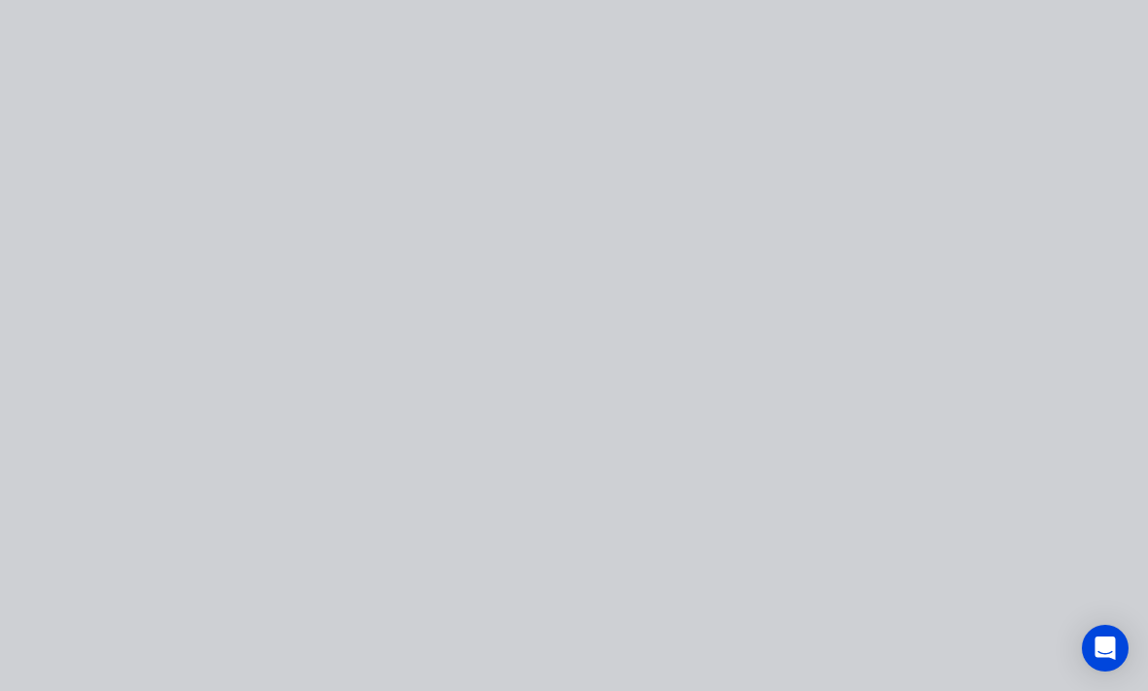
scroll to position [0, 0]
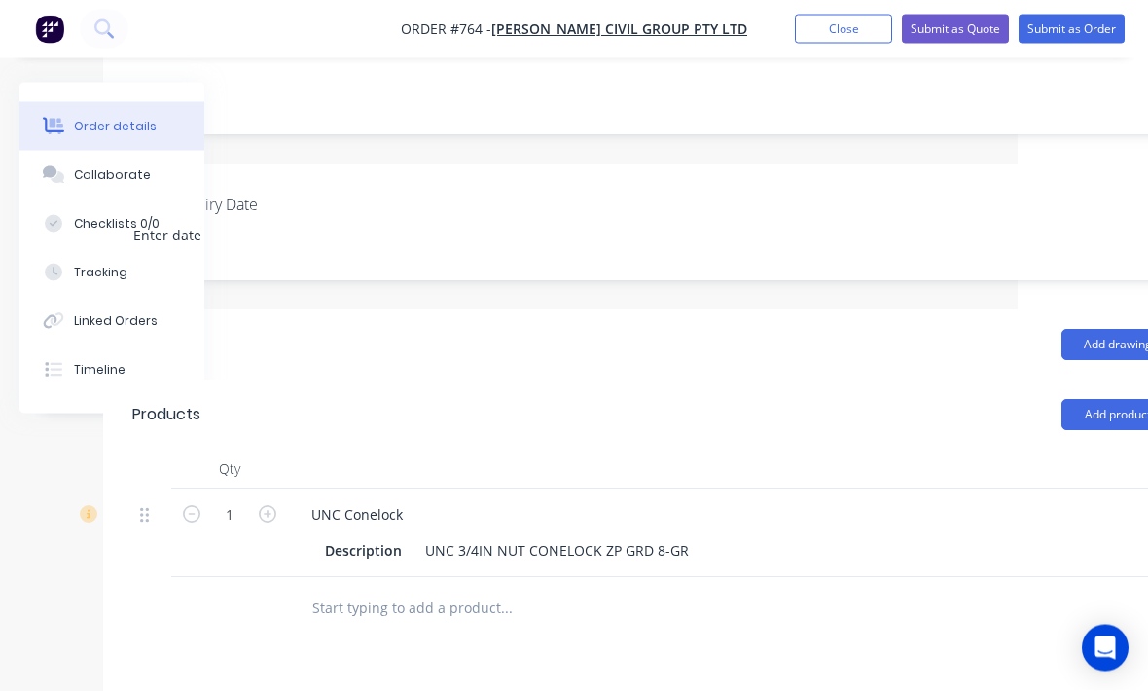
click at [279, 503] on button "button" at bounding box center [267, 513] width 25 height 20
type input "2"
click at [1115, 399] on button "Add product" at bounding box center [1117, 414] width 112 height 31
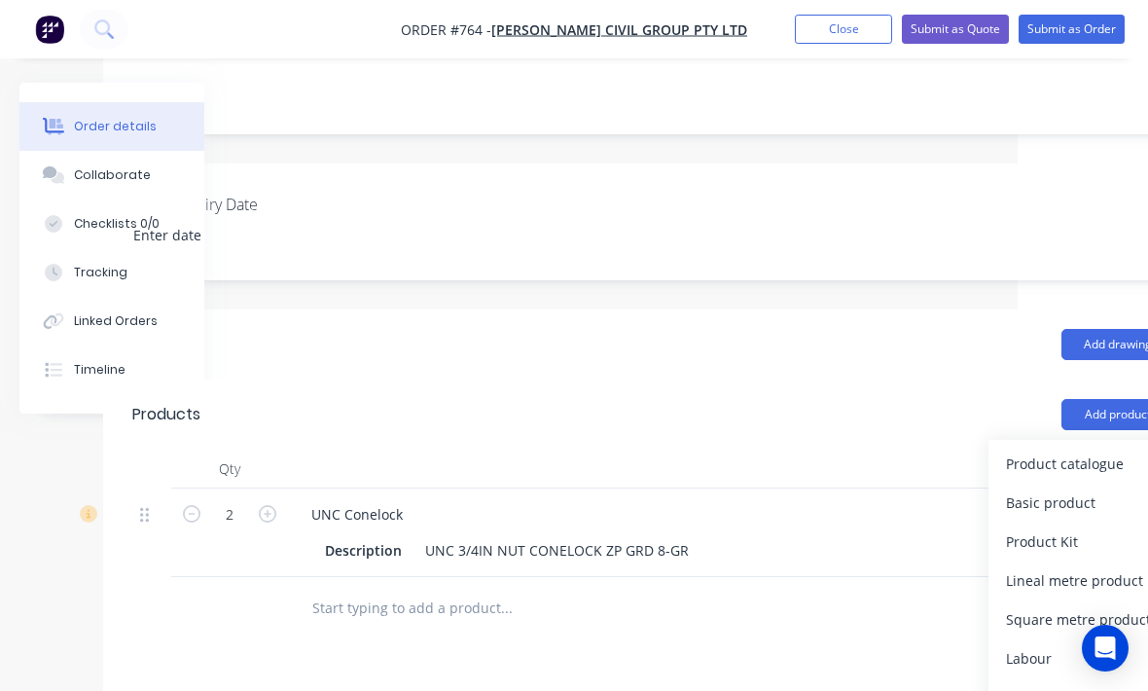
click at [1089, 449] on div "Product catalogue" at bounding box center [1081, 463] width 150 height 28
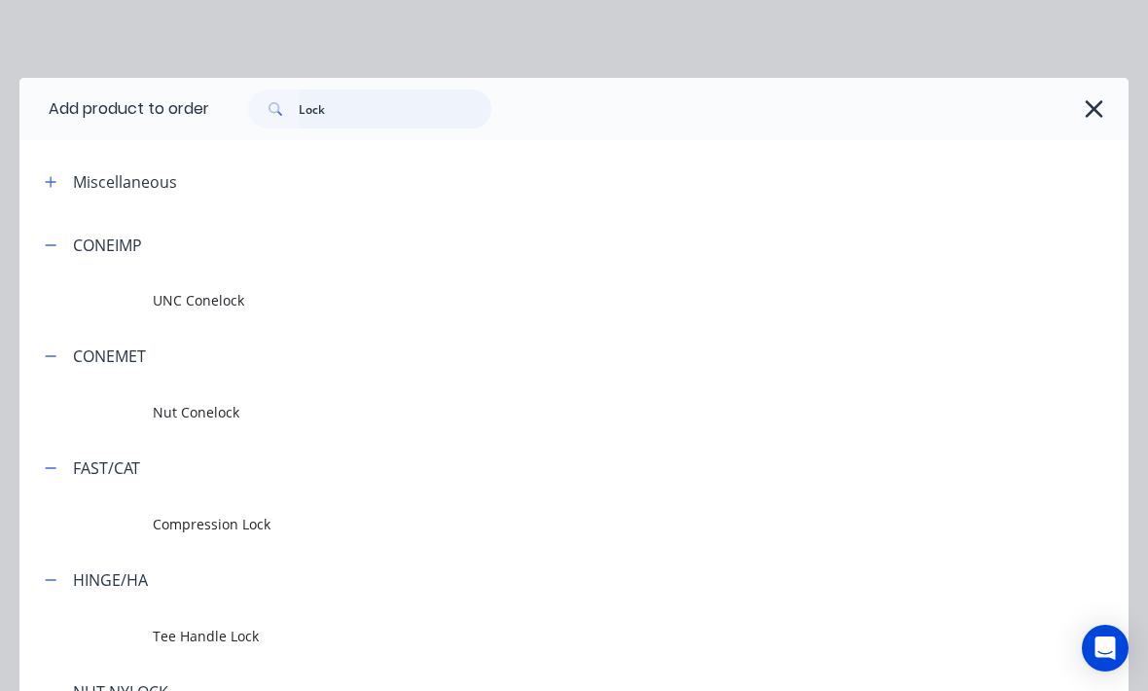
click at [416, 89] on input "Lock" at bounding box center [395, 108] width 193 height 39
click at [338, 113] on input "Lock" at bounding box center [395, 108] width 193 height 39
click at [337, 112] on input "Lock" at bounding box center [395, 108] width 193 height 39
type input "Washer"
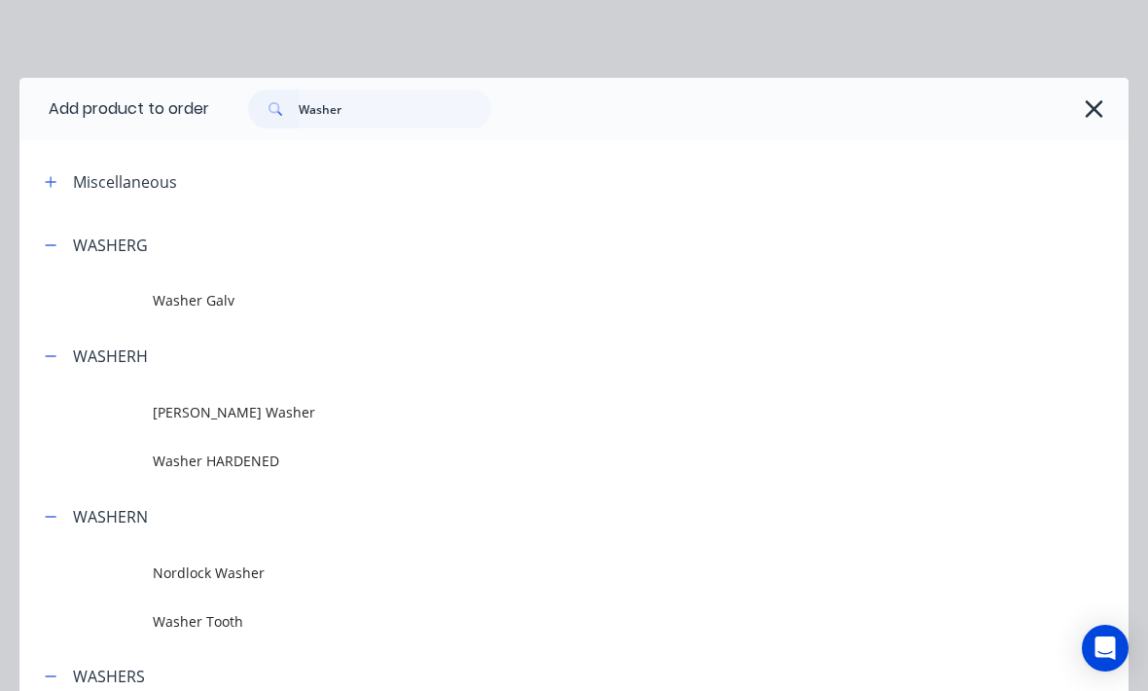
scroll to position [0, 0]
click at [230, 452] on span "Washer HARDENED" at bounding box center [543, 460] width 781 height 20
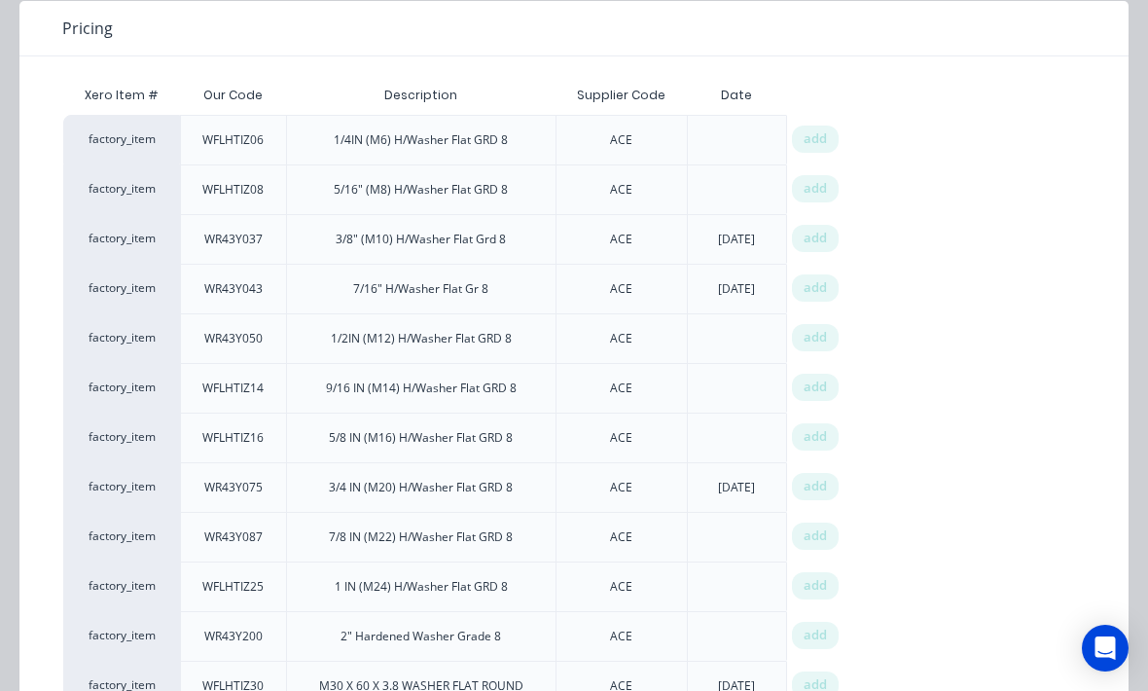
scroll to position [187, 0]
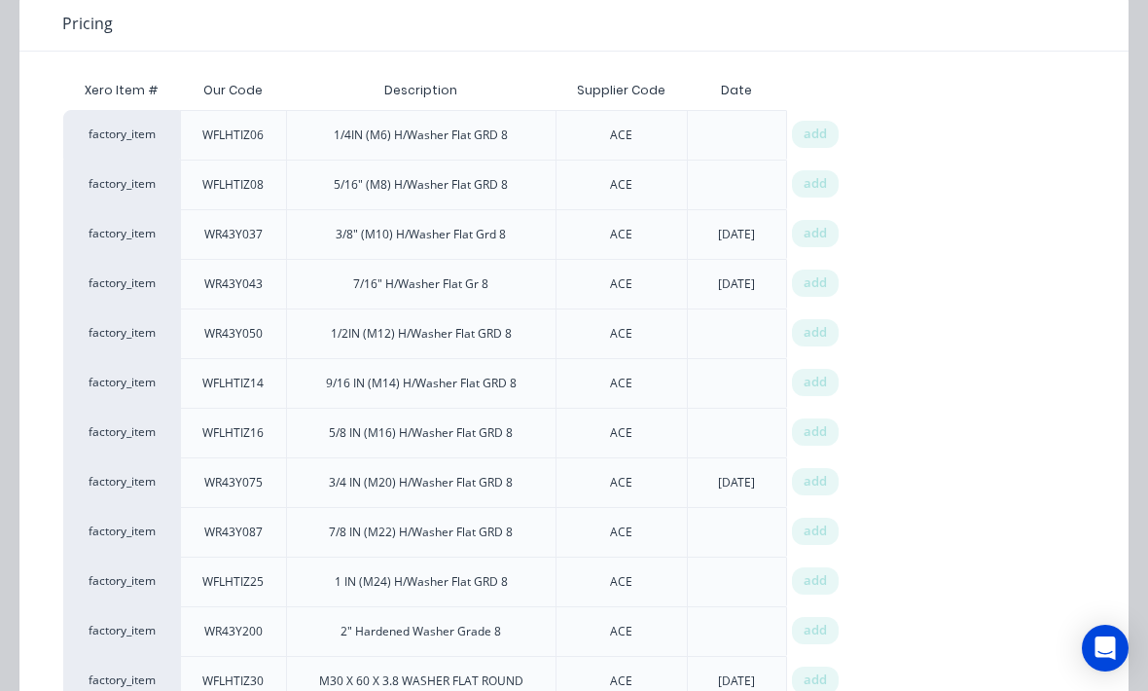
click at [818, 473] on span "add" at bounding box center [814, 481] width 23 height 19
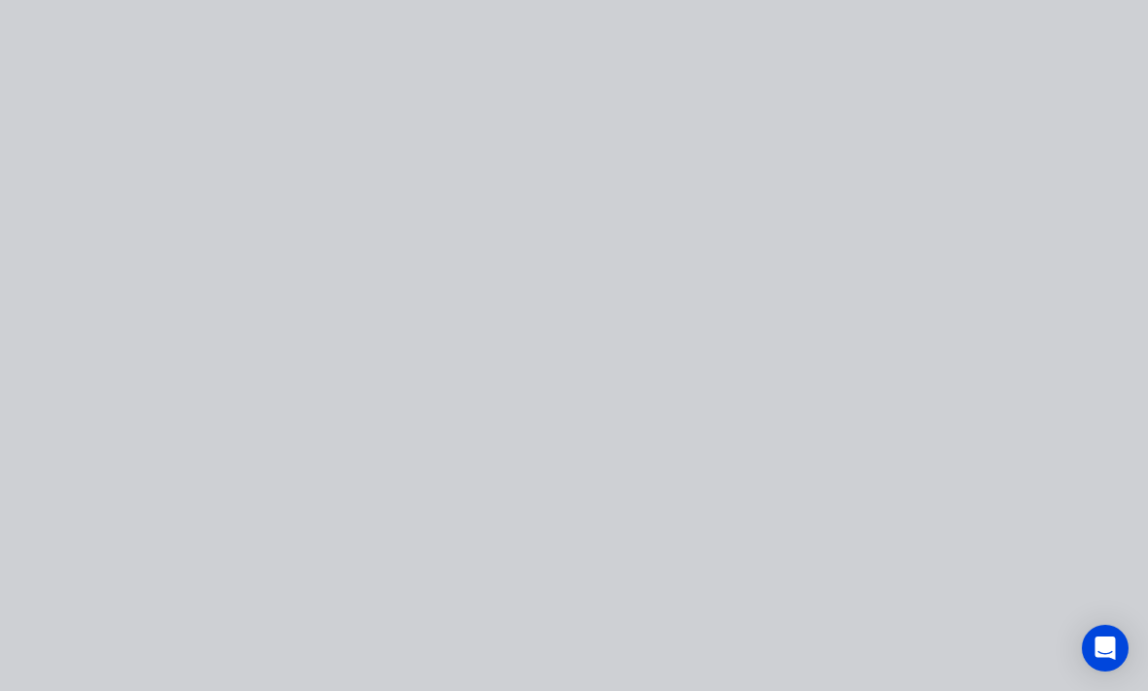
scroll to position [0, 0]
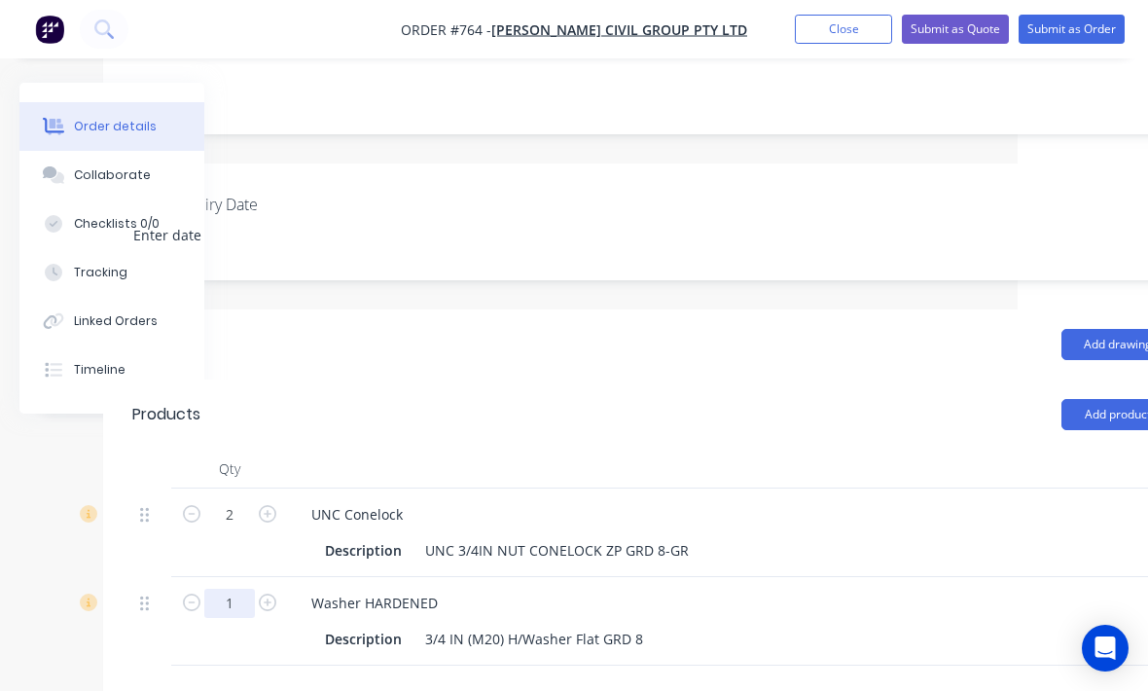
click at [239, 588] on input "1" at bounding box center [229, 602] width 51 height 29
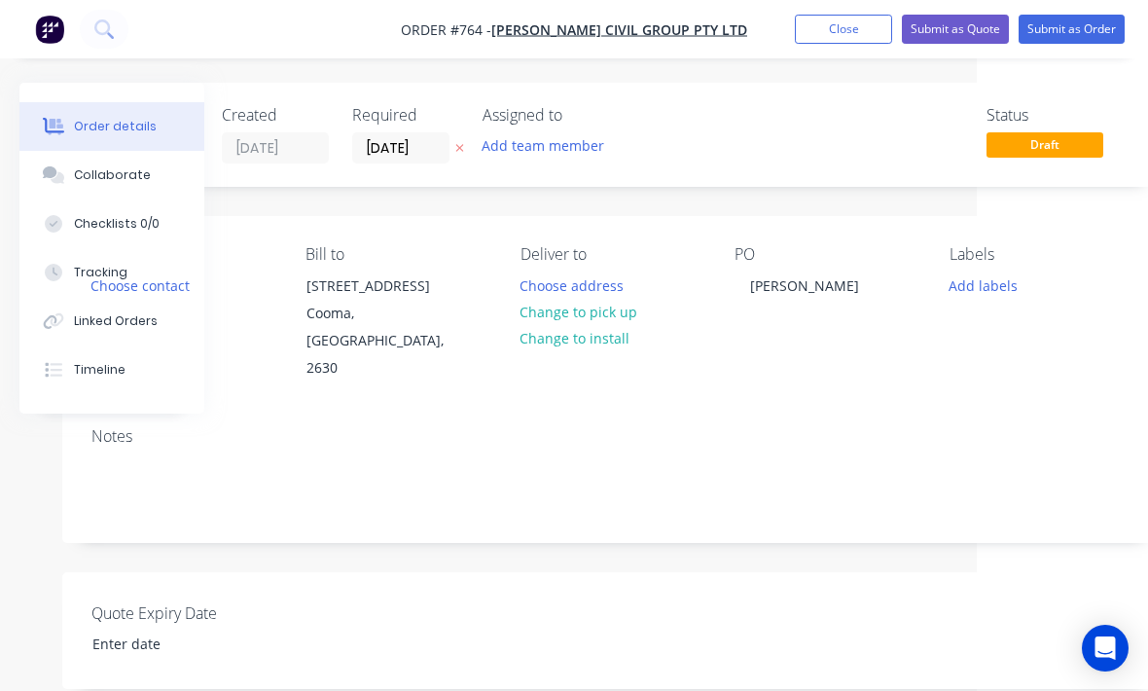
scroll to position [0, 204]
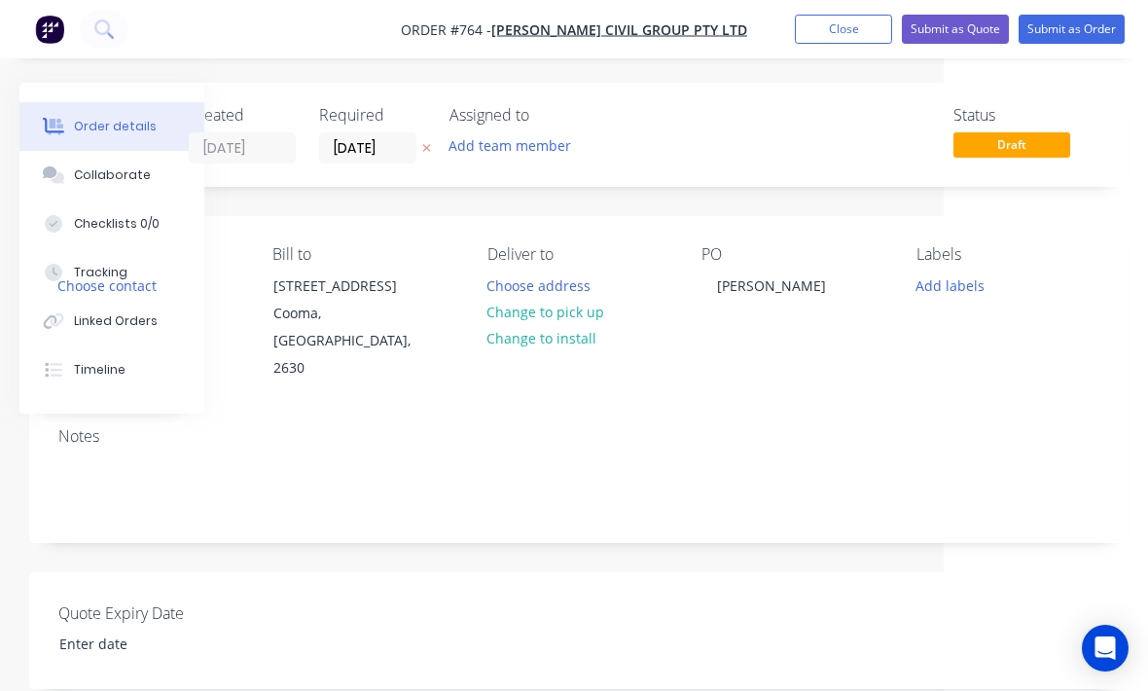
type input "12"
click at [971, 280] on button "Add labels" at bounding box center [948, 284] width 89 height 26
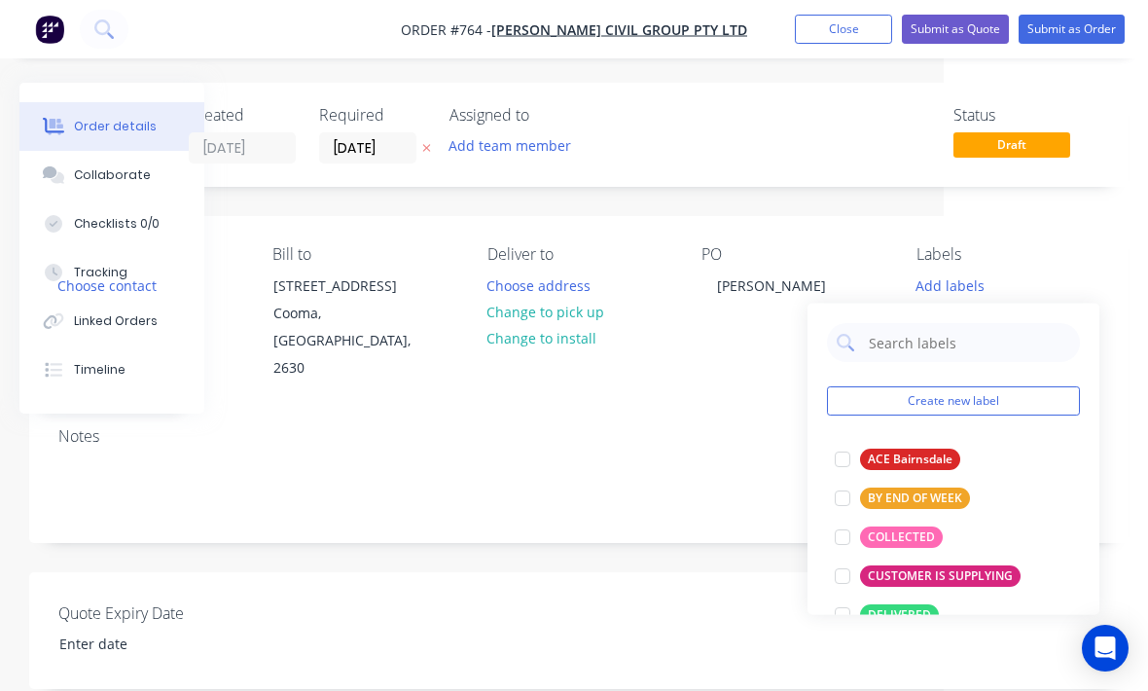
click at [845, 547] on div at bounding box center [842, 536] width 39 height 39
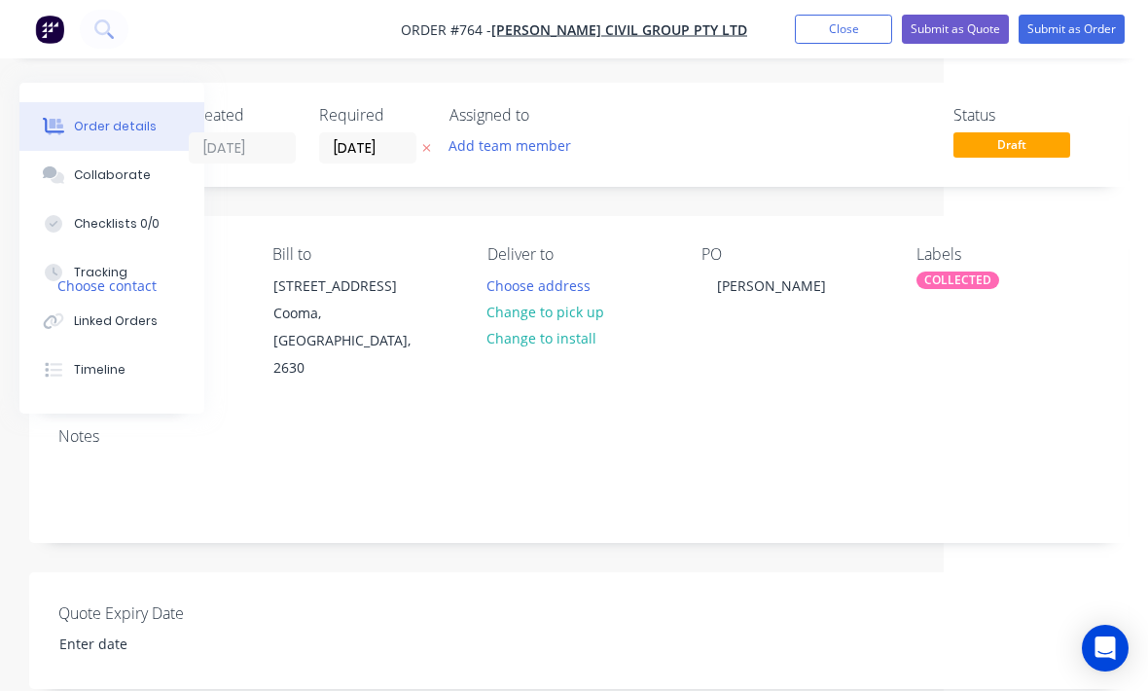
click at [516, 593] on div "Quote Expiry Date" at bounding box center [578, 630] width 1099 height 117
click at [1113, 34] on button "Submit as Order" at bounding box center [1071, 29] width 106 height 29
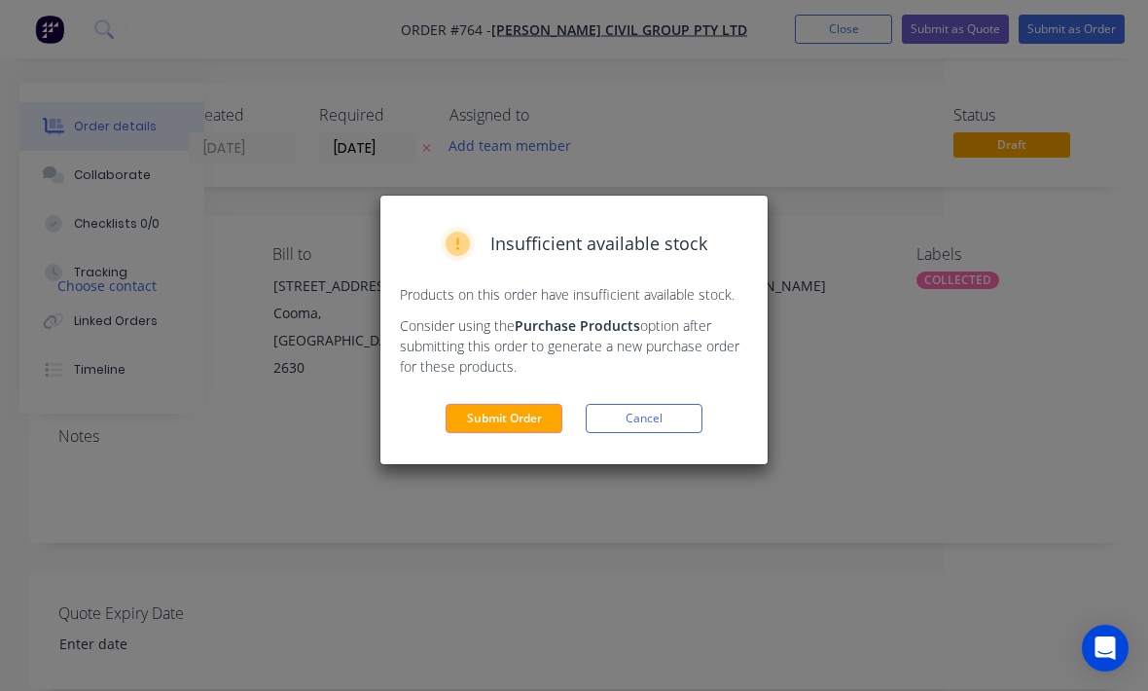
click at [508, 428] on button "Submit Order" at bounding box center [503, 418] width 117 height 29
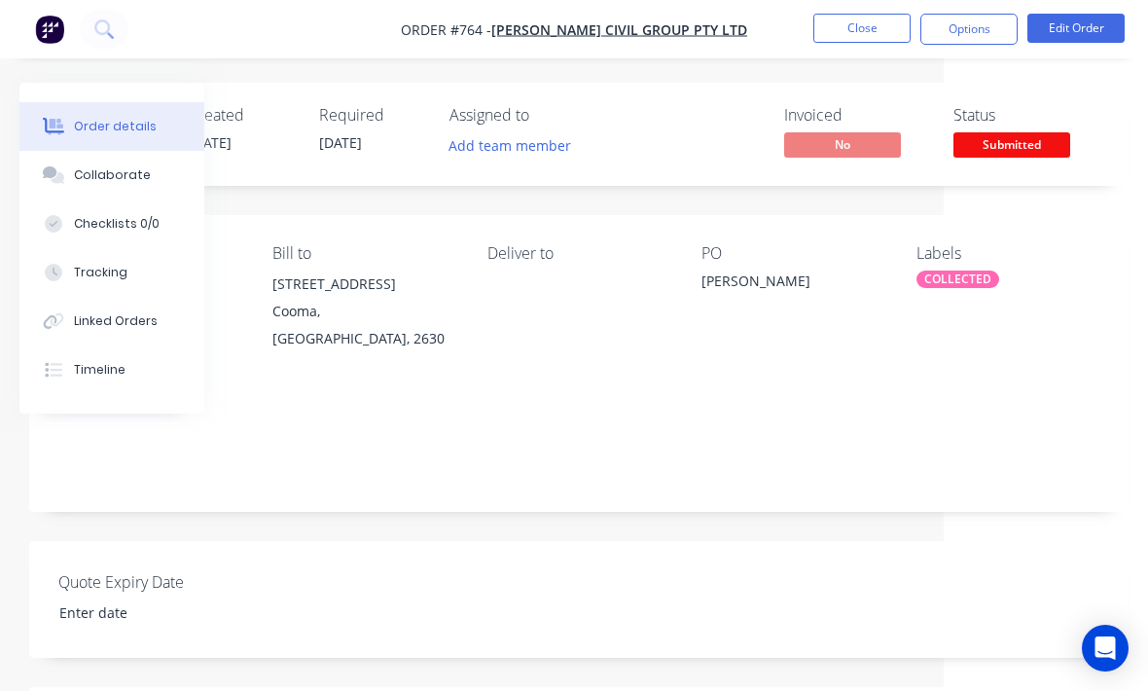
click at [1016, 155] on span "Submitted" at bounding box center [1011, 144] width 117 height 24
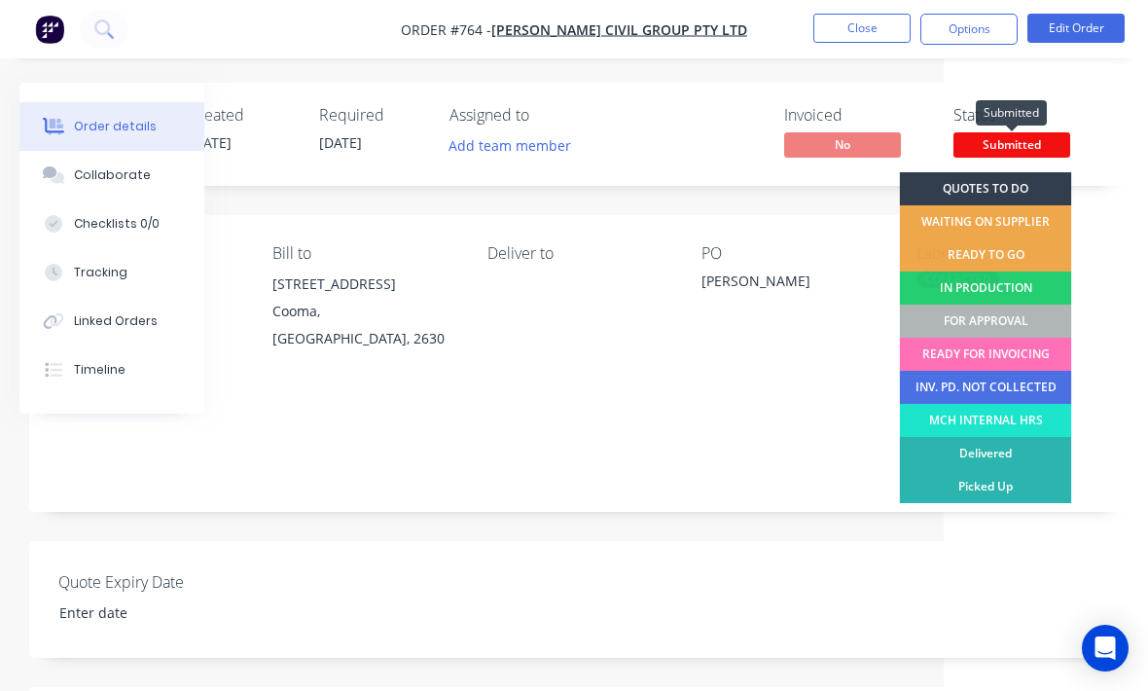
click at [1026, 328] on div "FOR APPROVAL" at bounding box center [986, 320] width 172 height 33
